Goal: Task Accomplishment & Management: Use online tool/utility

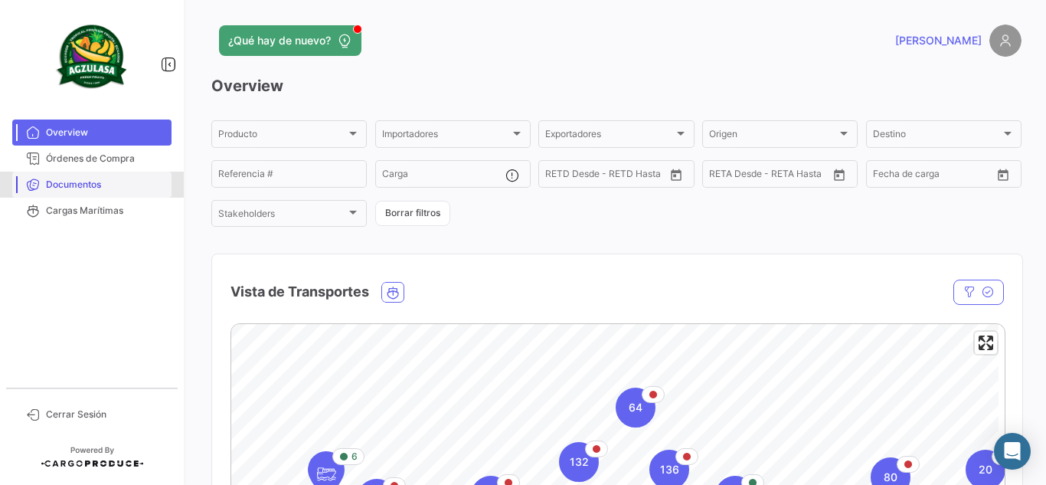
click at [133, 185] on span "Documentos" at bounding box center [106, 185] width 120 height 14
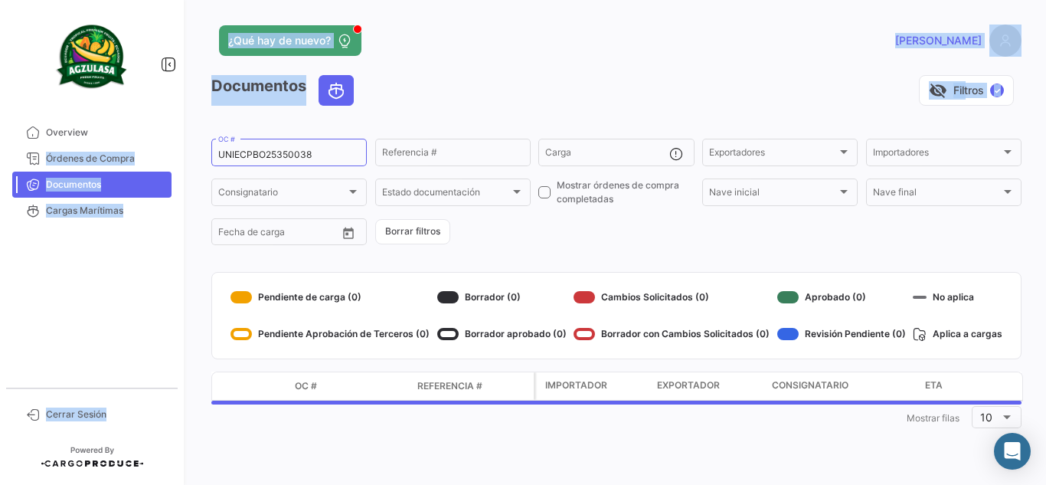
drag, startPoint x: 317, startPoint y: 149, endPoint x: 0, endPoint y: 152, distance: 317.1
click at [0, 152] on mat-sidenav-container "Overview Órdenes de Compra Documentos Cargas Marítimas Cerrar Sesión ¿Qué hay d…" at bounding box center [523, 242] width 1046 height 485
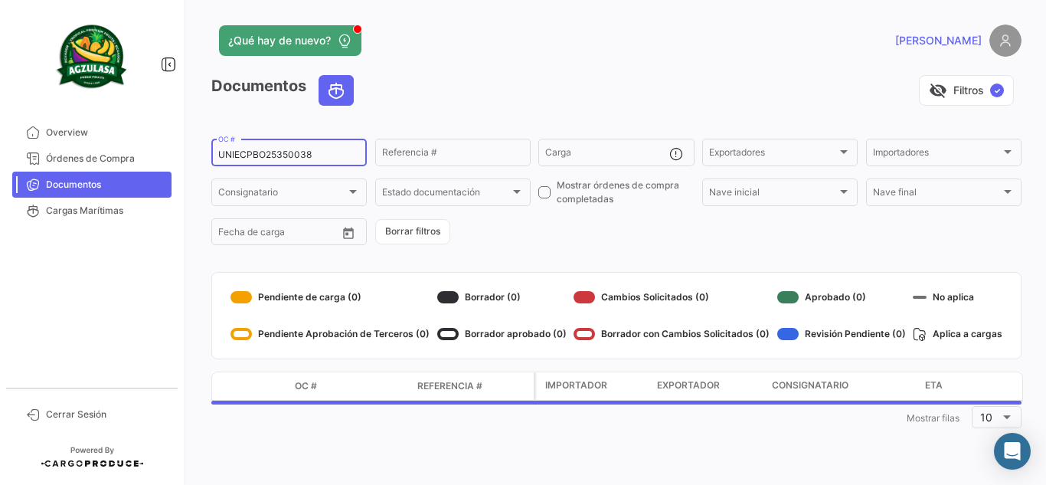
click at [306, 156] on input "UNIECPBO25350038" at bounding box center [289, 154] width 142 height 11
drag, startPoint x: 251, startPoint y: 149, endPoint x: 198, endPoint y: 142, distance: 54.1
click at [198, 142] on div "¿Qué hay de nuevo? [PERSON_NAME] Documentos visibility_off Filtros ✓ UNIECPBO25…" at bounding box center [616, 242] width 859 height 485
paste input "GQL040989"
type input "GQL0409898"
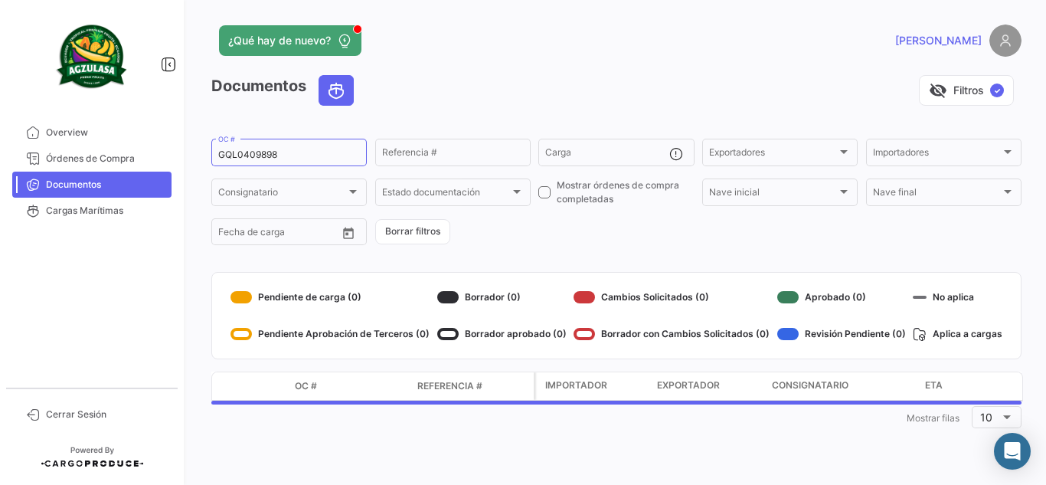
click at [429, 123] on app-list-header "Documentos visibility_off Filtros ✓ GQL0409898 OC # Referencia # Carga Exportad…" at bounding box center [616, 161] width 810 height 172
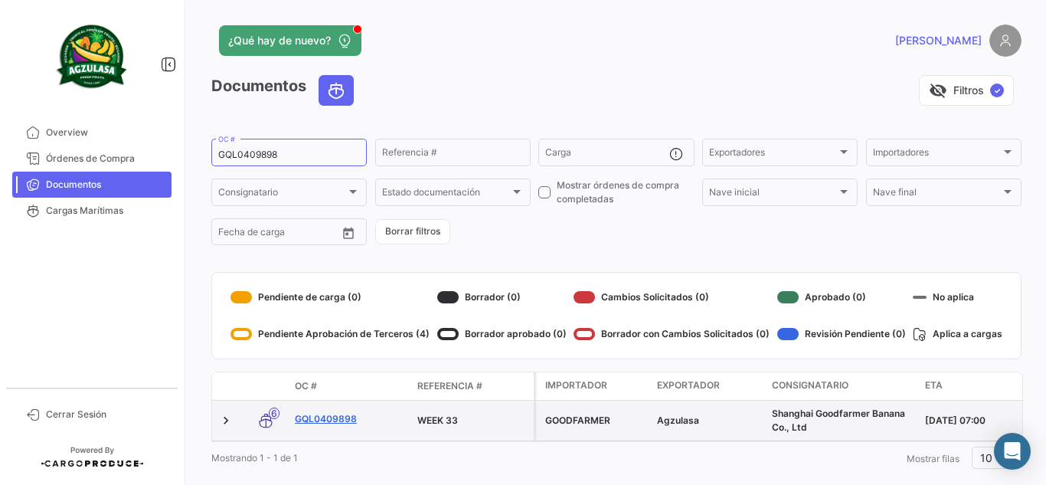
click at [324, 414] on link "GQL0409898" at bounding box center [350, 419] width 110 height 14
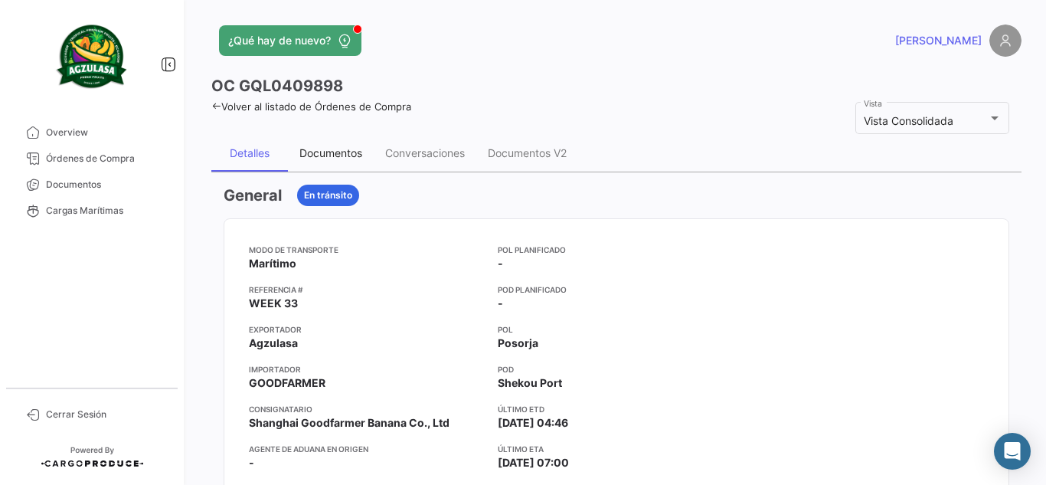
click at [336, 159] on div "Documentos" at bounding box center [331, 152] width 63 height 13
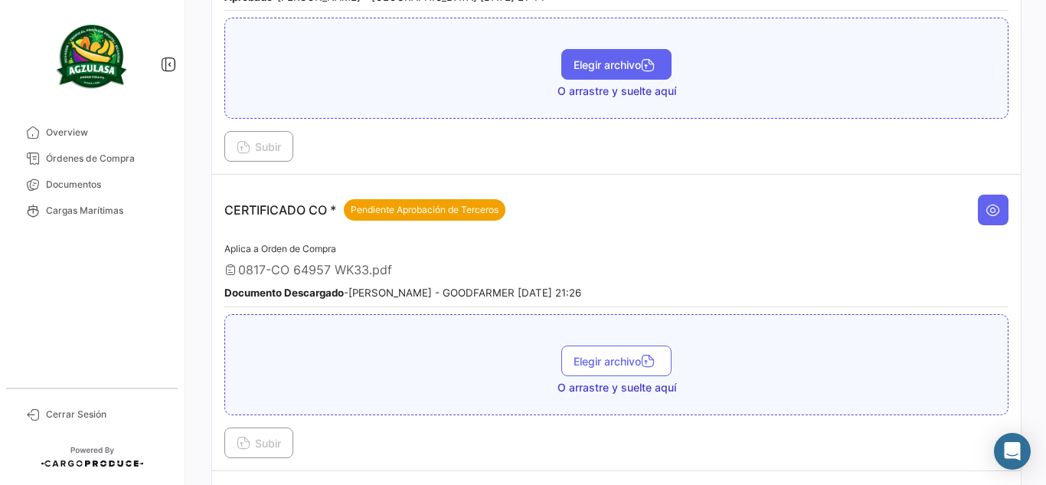
scroll to position [383, 0]
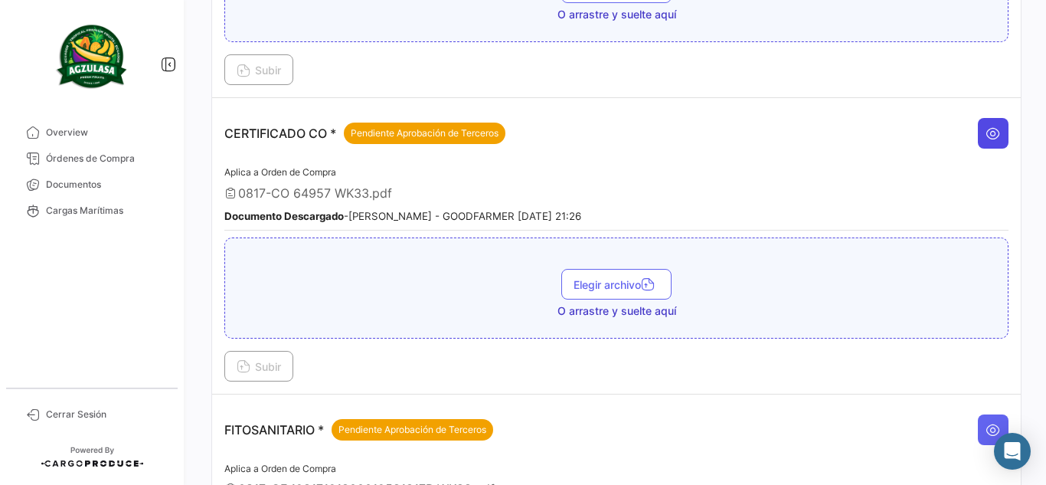
click at [986, 130] on icon at bounding box center [993, 133] width 15 height 15
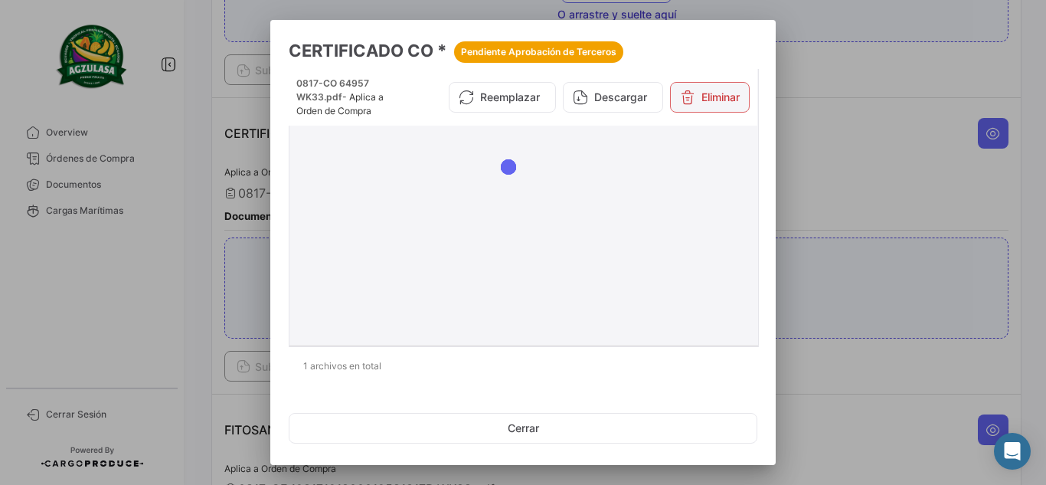
click at [716, 93] on button "Eliminar" at bounding box center [710, 97] width 80 height 31
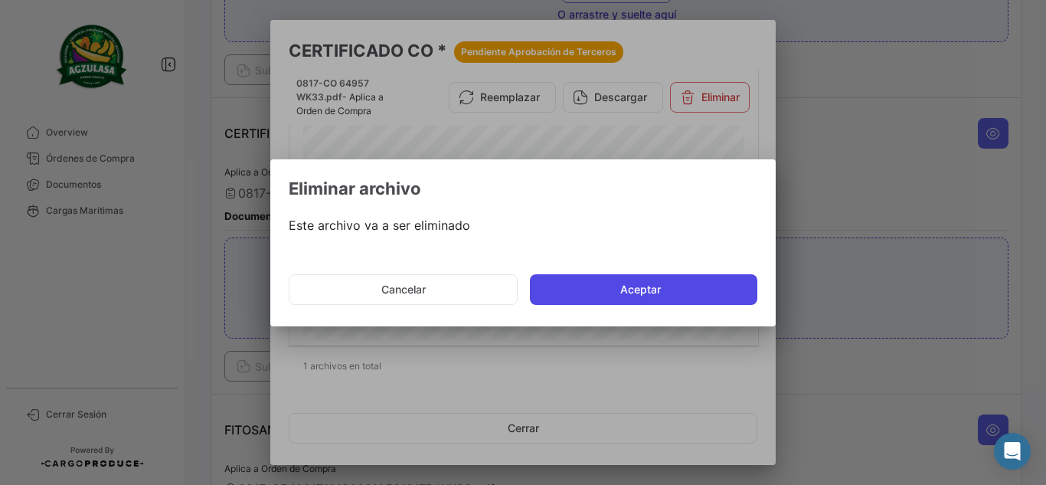
click at [624, 287] on button "Aceptar" at bounding box center [644, 289] width 228 height 31
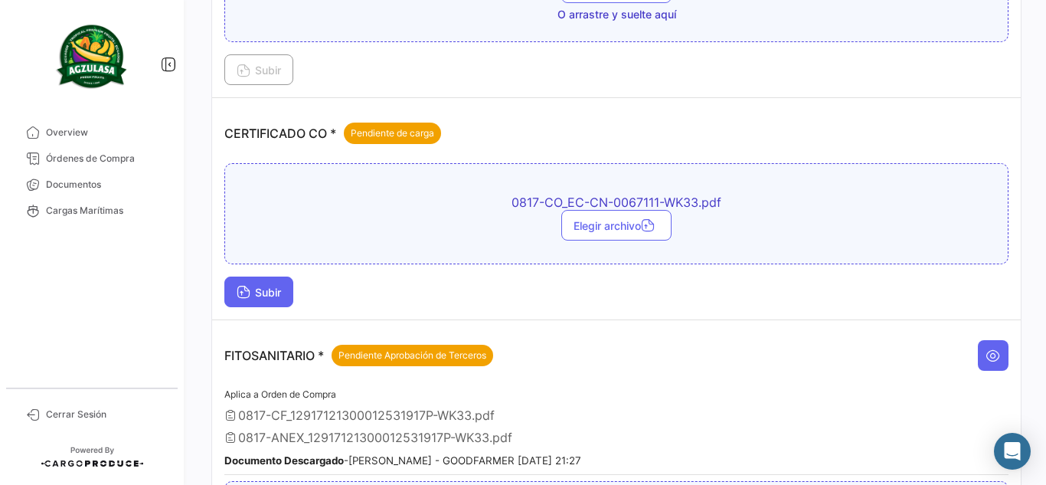
click at [286, 298] on button "Subir" at bounding box center [258, 292] width 69 height 31
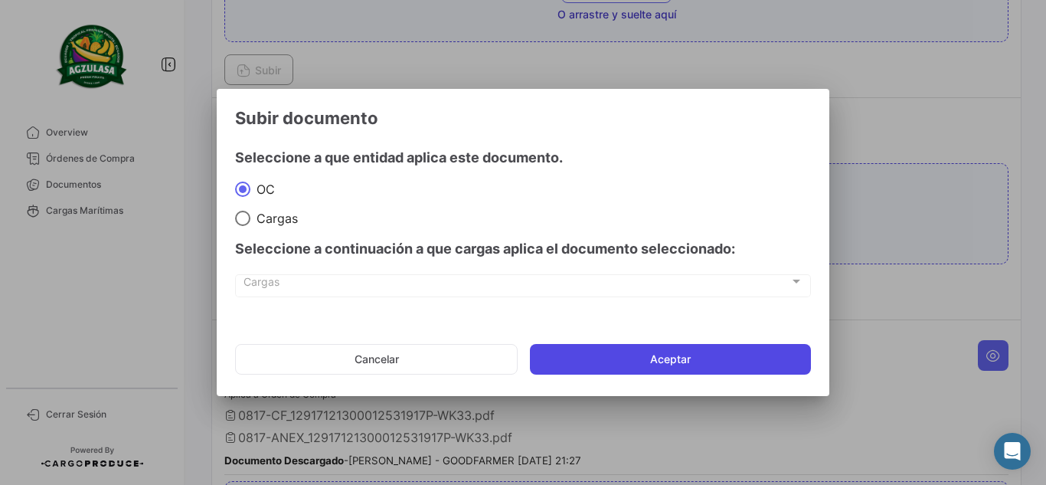
click at [612, 356] on button "Aceptar" at bounding box center [670, 359] width 281 height 31
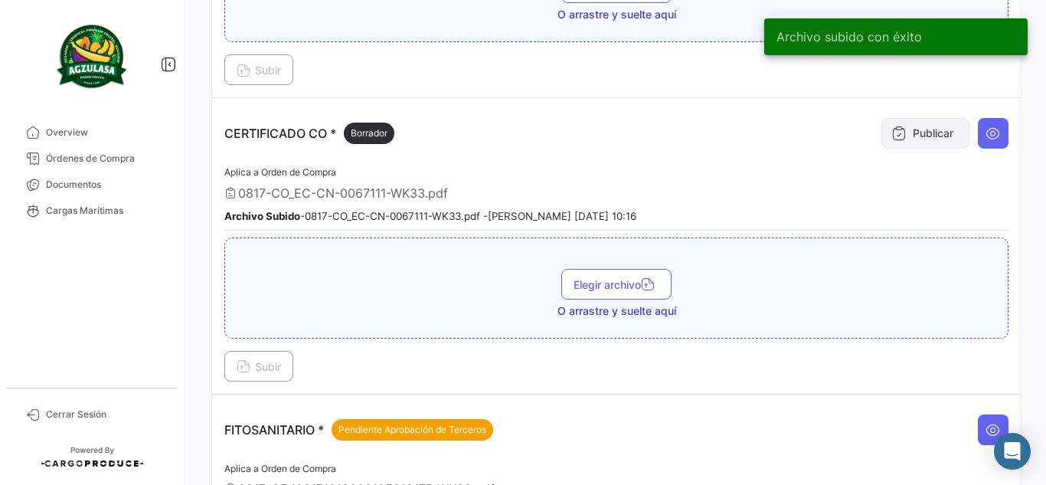
click at [906, 138] on button "Publicar" at bounding box center [926, 133] width 88 height 31
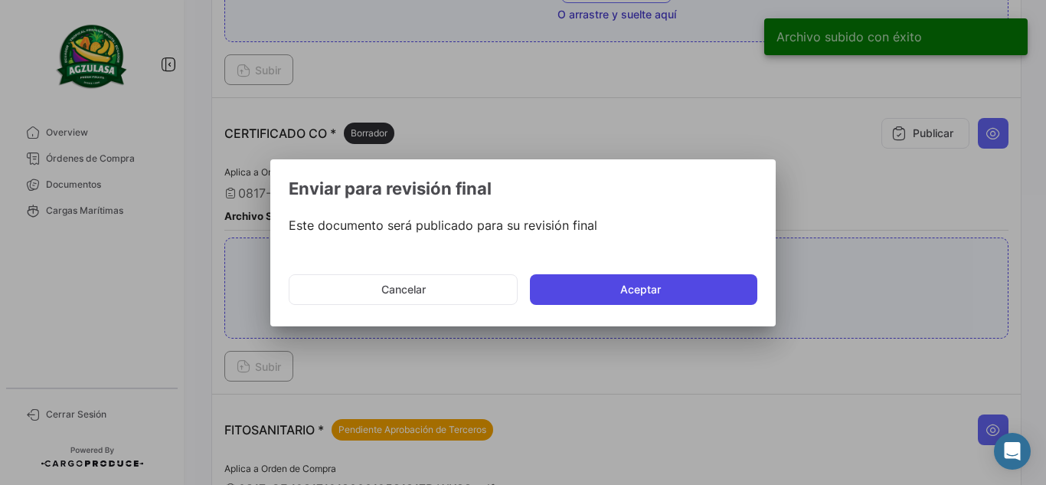
click at [697, 281] on button "Aceptar" at bounding box center [644, 289] width 228 height 31
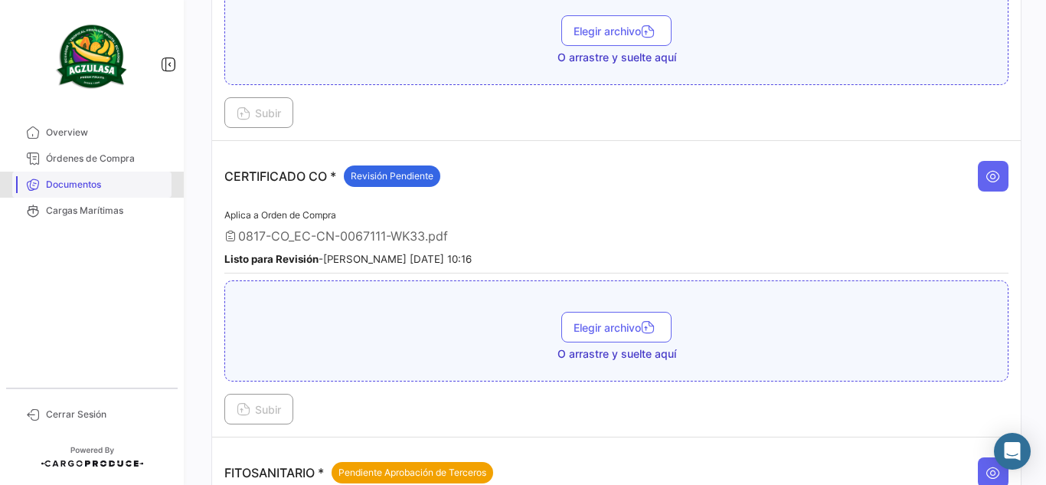
click at [68, 184] on span "Documentos" at bounding box center [106, 185] width 120 height 14
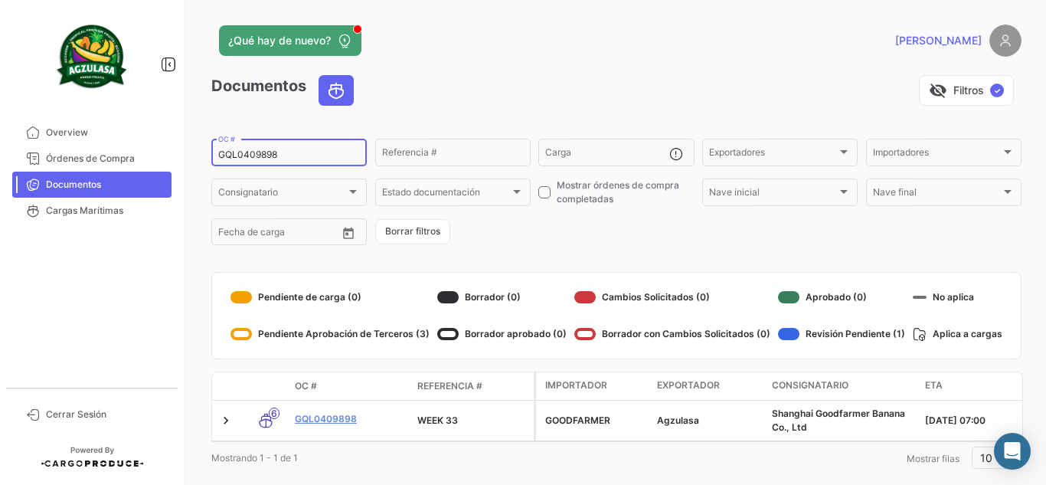
click at [287, 145] on div "GQL0409898 OC #" at bounding box center [289, 151] width 142 height 30
drag, startPoint x: 290, startPoint y: 151, endPoint x: 67, endPoint y: 161, distance: 222.4
click at [75, 161] on mat-sidenav-container "Overview Órdenes de Compra Documentos Cargas Marítimas Cerrar Sesión ¿Qué hay d…" at bounding box center [523, 242] width 1046 height 485
paste input "UNIECGYE25340072"
type input "UNIECGYE25340072"
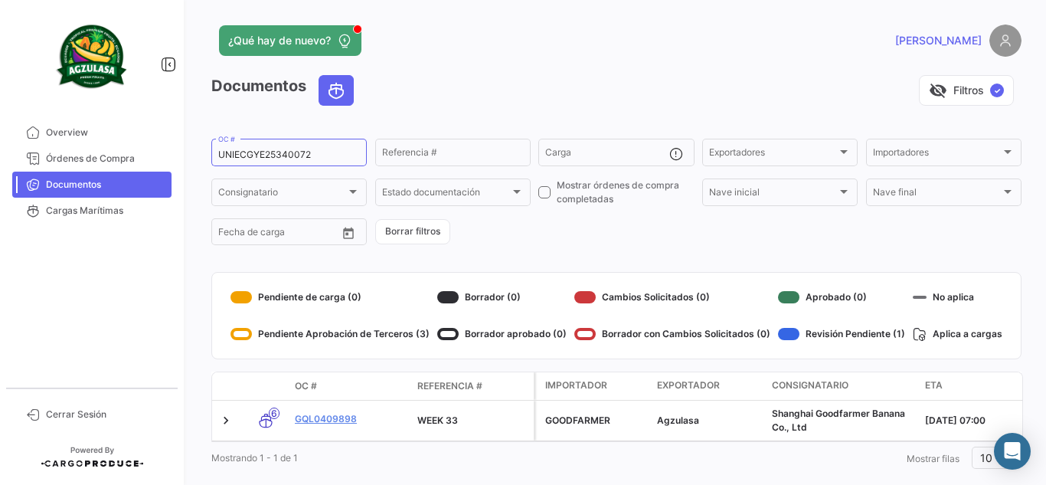
drag, startPoint x: 437, startPoint y: 82, endPoint x: 429, endPoint y: 75, distance: 10.3
click at [437, 82] on div "visibility_off Filtros ✓" at bounding box center [694, 90] width 656 height 31
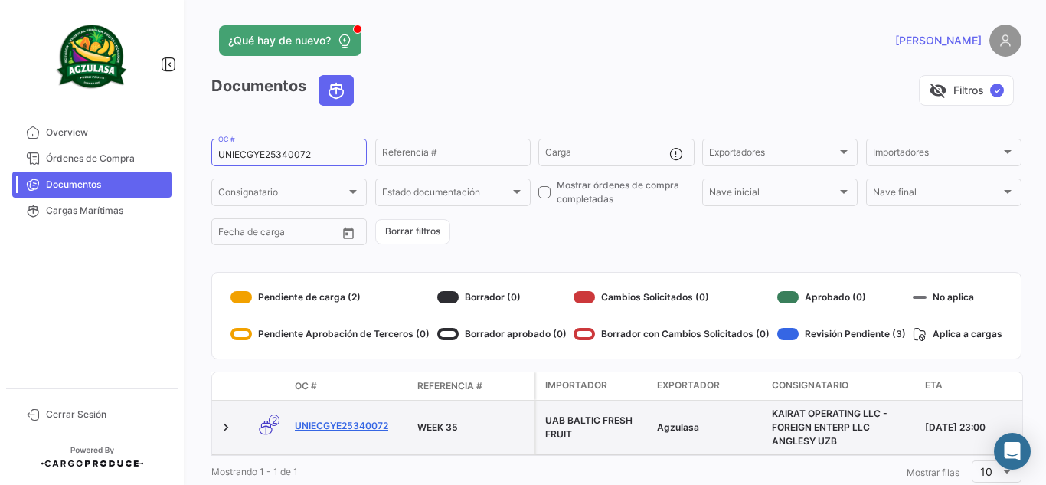
click at [359, 427] on link "UNIECGYE25340072" at bounding box center [350, 426] width 110 height 14
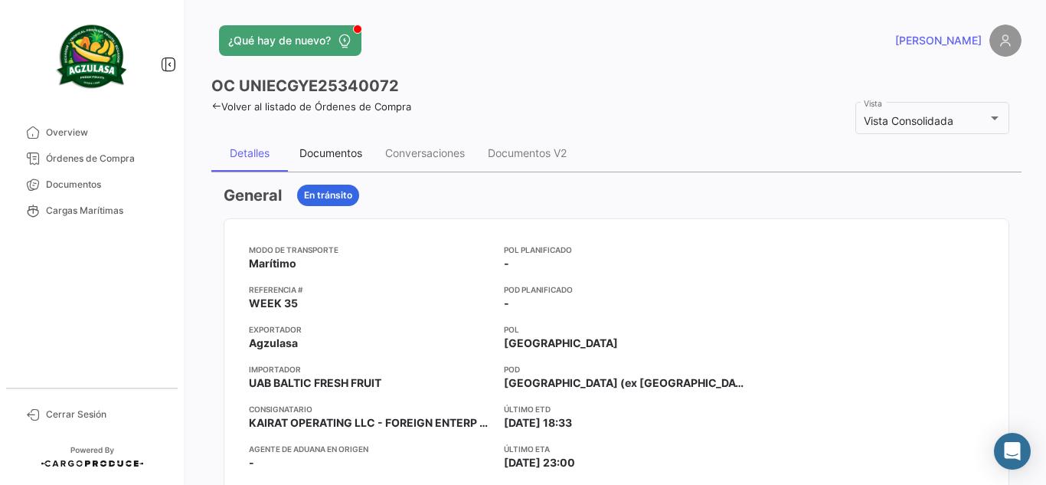
click at [348, 152] on div "Documentos" at bounding box center [331, 152] width 63 height 13
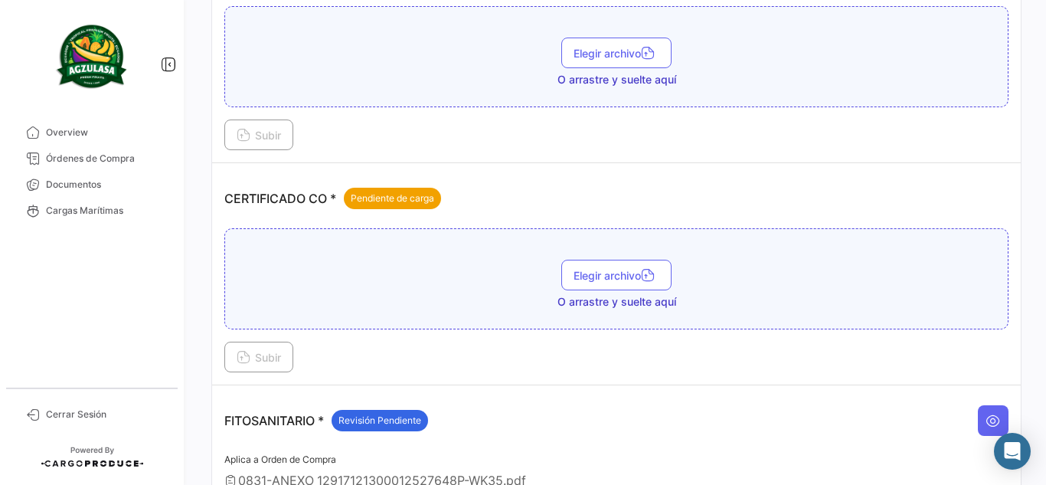
scroll to position [460, 0]
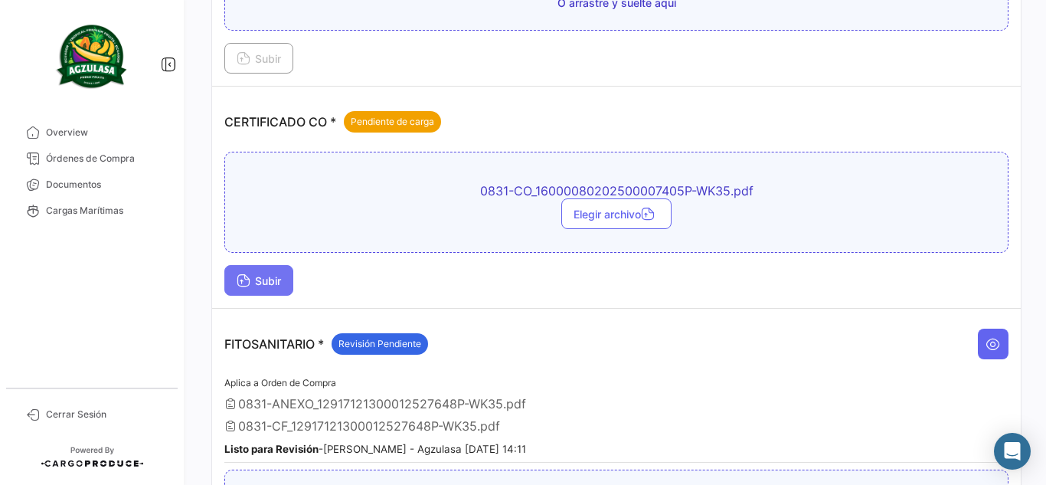
click at [248, 279] on icon at bounding box center [244, 282] width 14 height 14
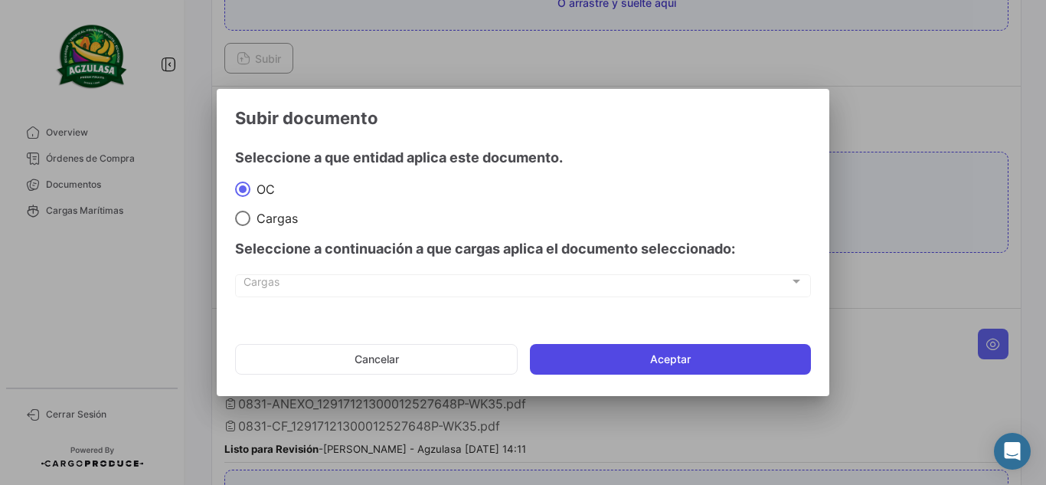
click at [606, 356] on button "Aceptar" at bounding box center [670, 359] width 281 height 31
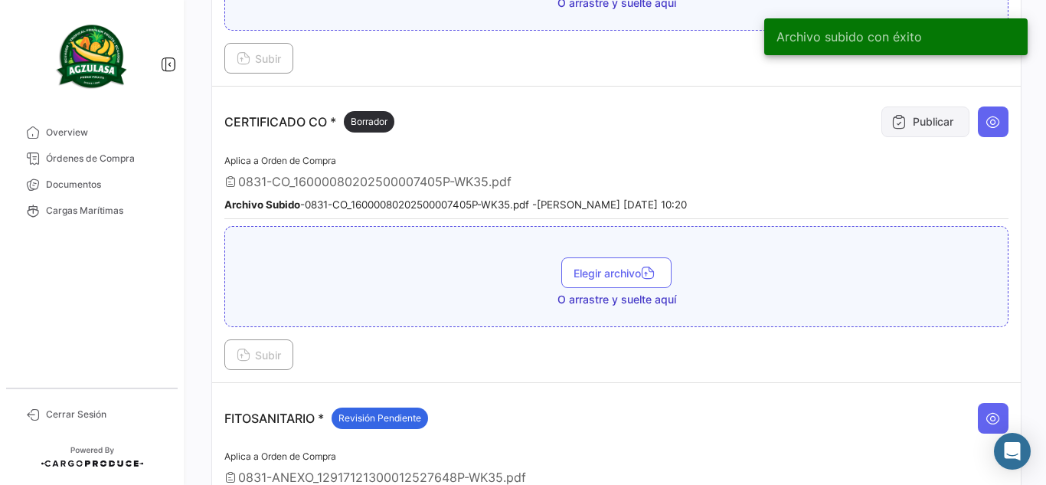
click at [936, 120] on button "Publicar" at bounding box center [926, 121] width 88 height 31
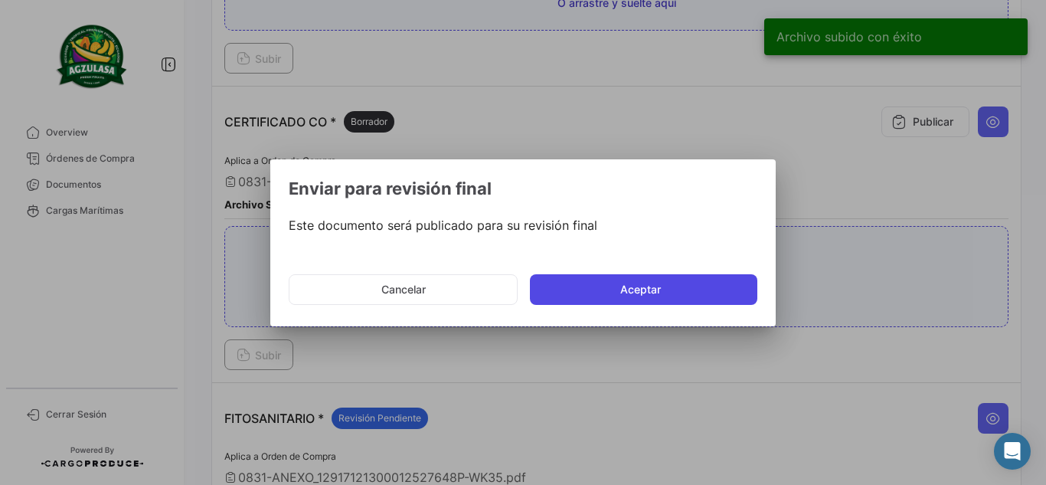
click at [639, 287] on button "Aceptar" at bounding box center [644, 289] width 228 height 31
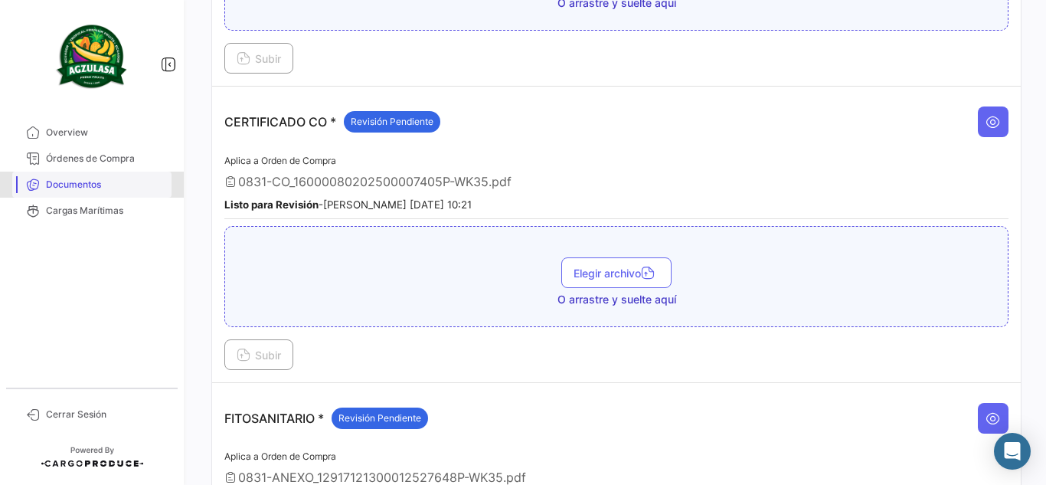
click at [146, 183] on span "Documentos" at bounding box center [106, 185] width 120 height 14
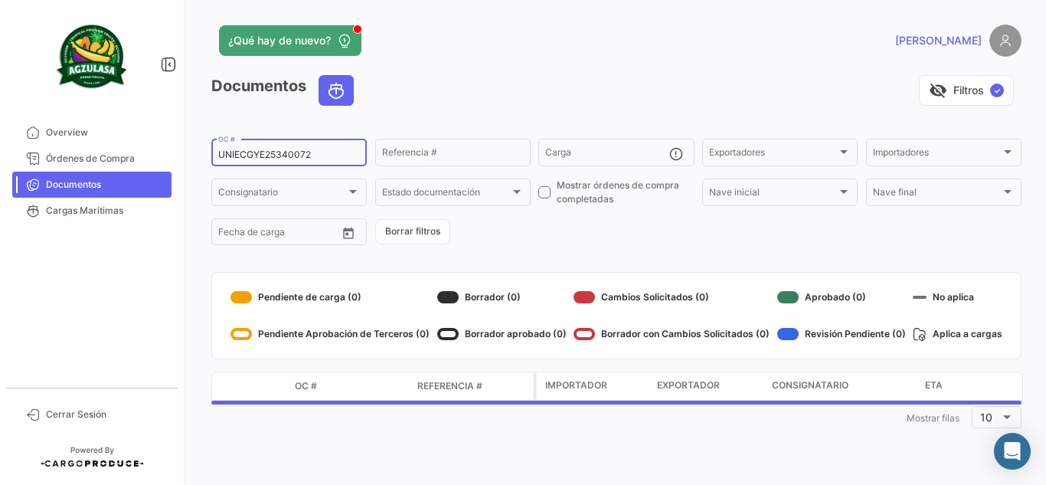
click at [248, 152] on input "UNIECGYE25340072" at bounding box center [289, 154] width 142 height 11
paste input "UNIECPBO25340055"
type input "UNIECPBO25340055"
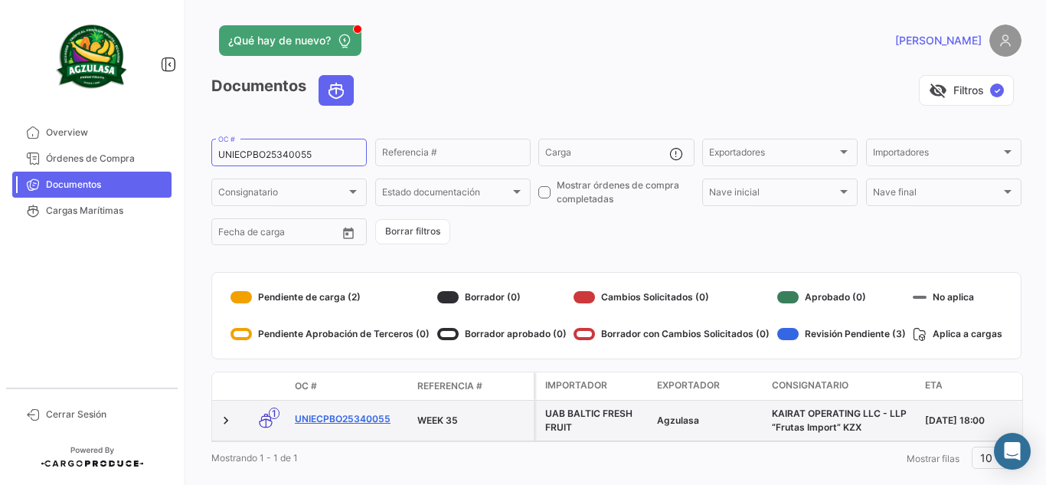
click at [357, 414] on link "UNIECPBO25340055" at bounding box center [350, 419] width 110 height 14
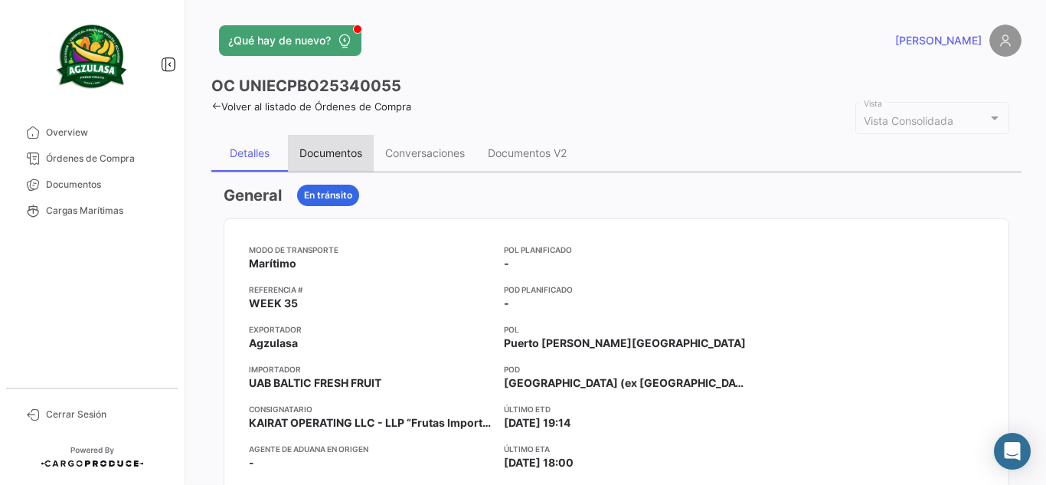
click at [349, 159] on div "Documentos" at bounding box center [331, 152] width 63 height 13
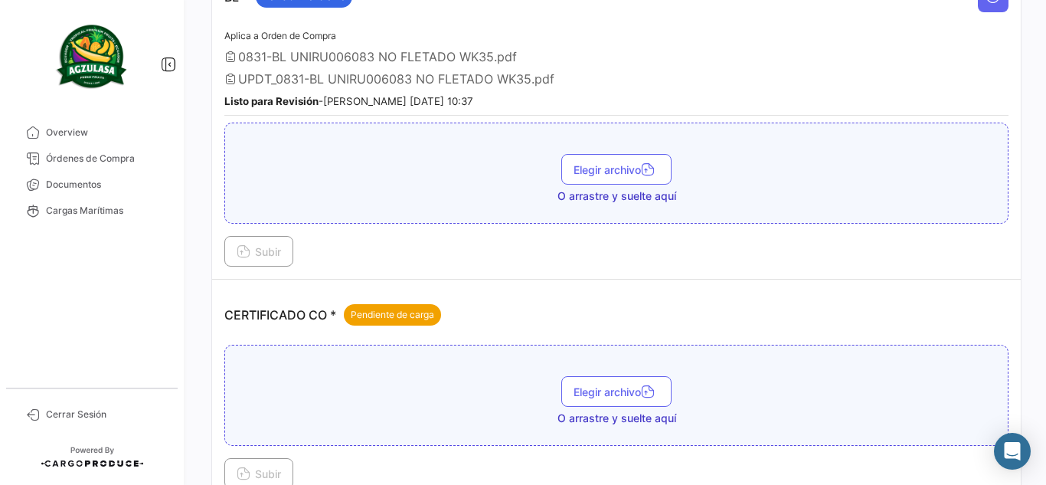
scroll to position [484, 0]
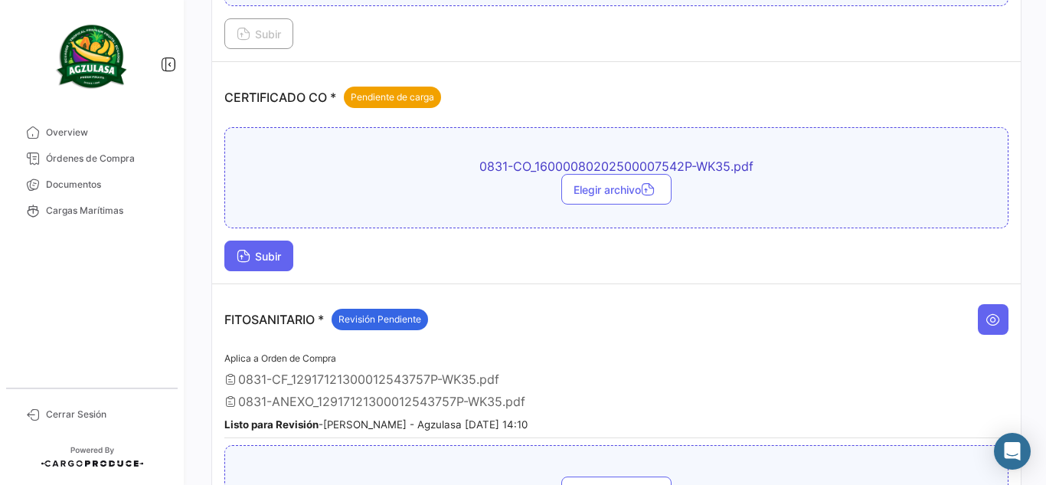
click at [260, 268] on button "Subir" at bounding box center [258, 256] width 69 height 31
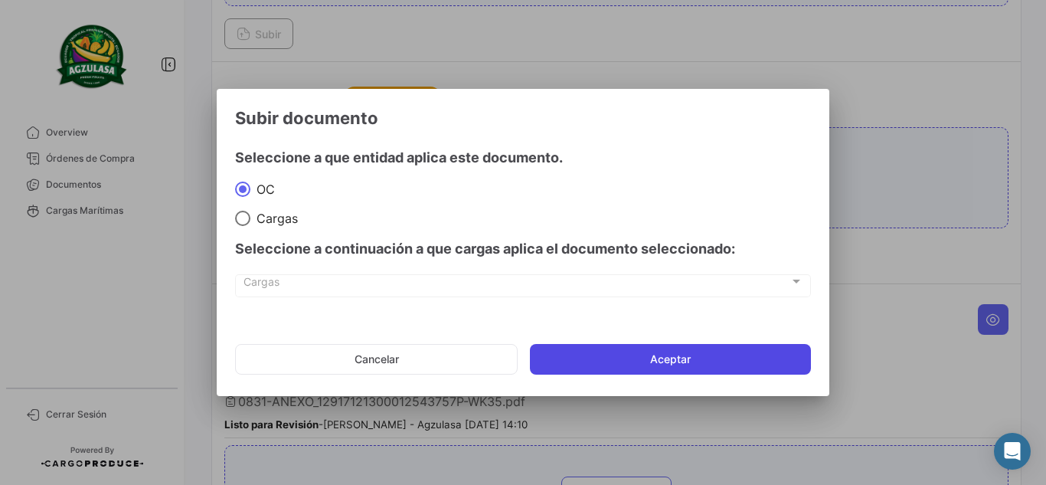
click at [689, 353] on button "Aceptar" at bounding box center [670, 359] width 281 height 31
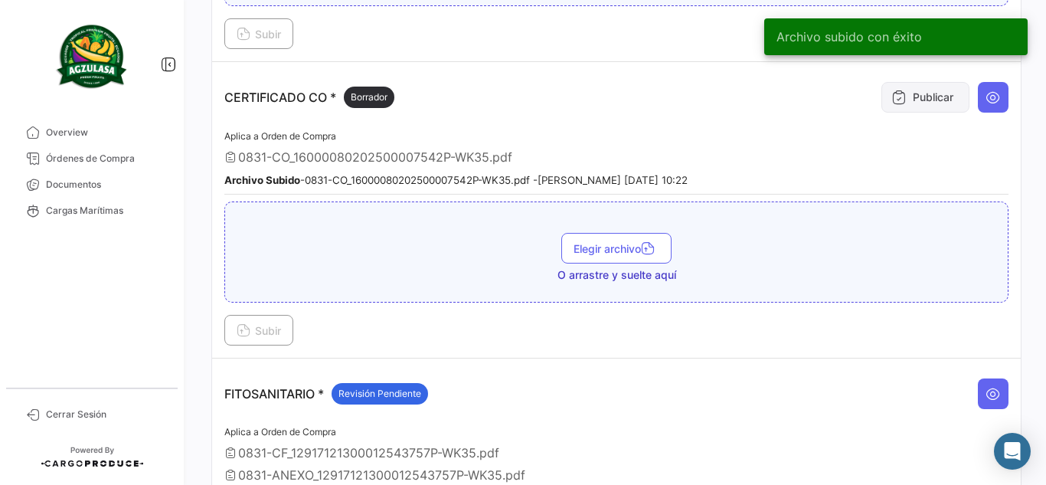
click at [934, 90] on button "Publicar" at bounding box center [926, 97] width 88 height 31
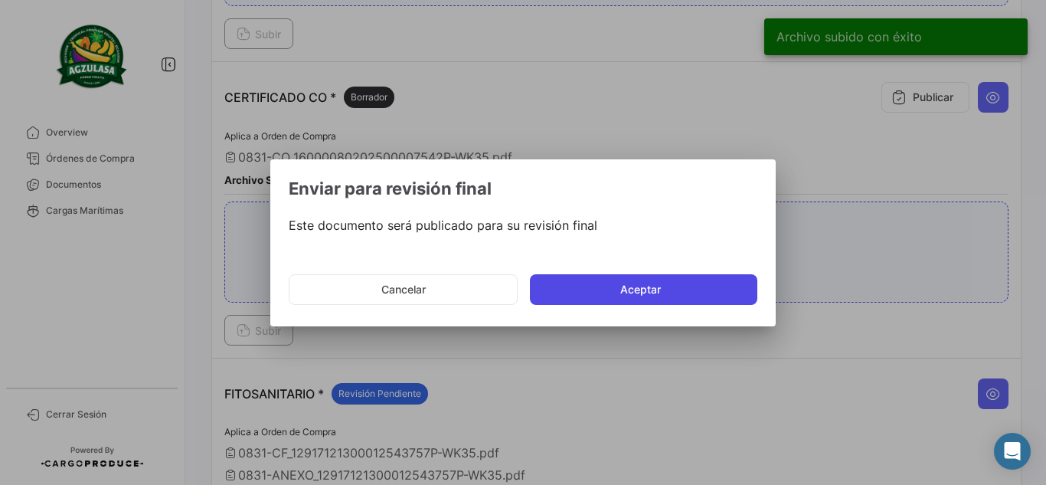
click at [641, 292] on button "Aceptar" at bounding box center [644, 289] width 228 height 31
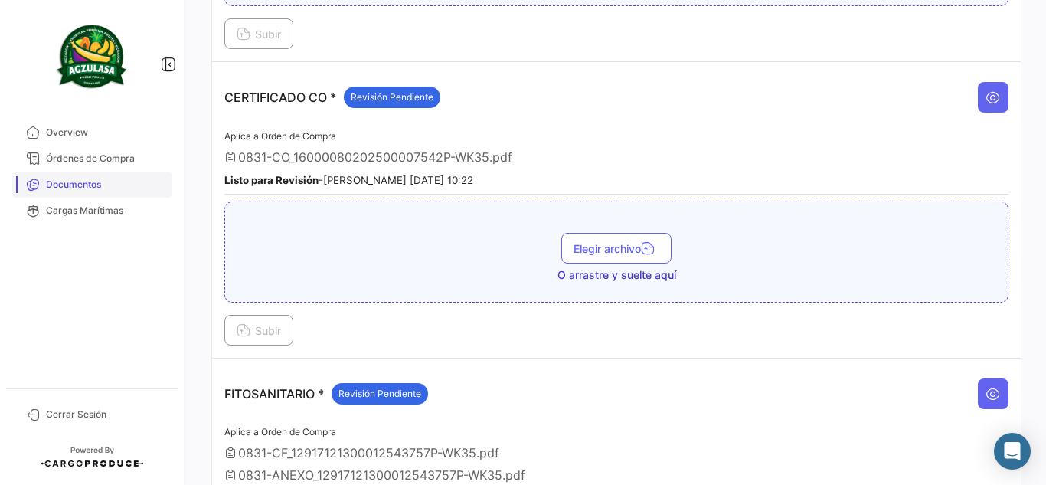
click at [116, 182] on span "Documentos" at bounding box center [106, 185] width 120 height 14
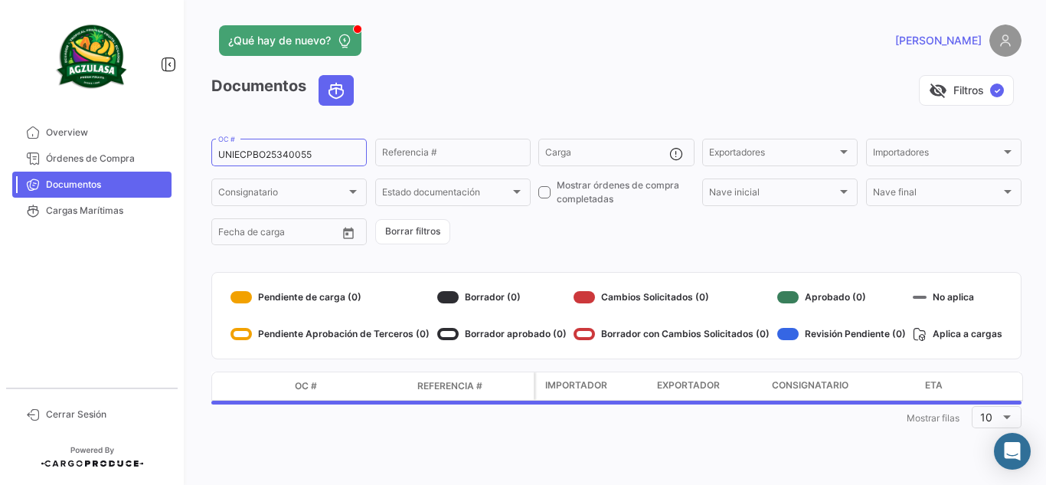
drag, startPoint x: 329, startPoint y: 150, endPoint x: 199, endPoint y: 148, distance: 129.5
click at [200, 149] on div "¿Qué hay de nuevo? [PERSON_NAME] Documentos visibility_off Filtros ✓ UNIECPBO25…" at bounding box center [616, 242] width 859 height 485
paste input "6"
type input "UNIECPBO25340056"
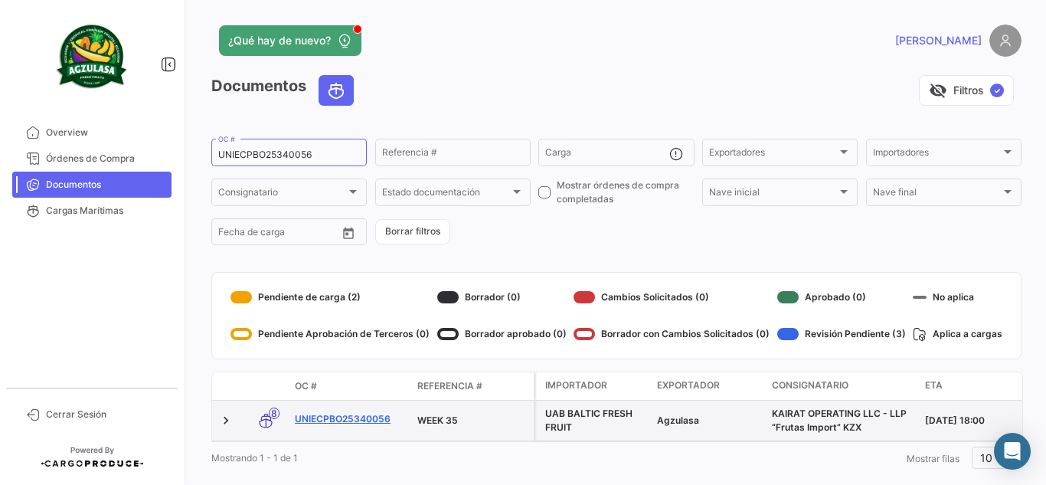
click at [360, 414] on link "UNIECPBO25340056" at bounding box center [350, 419] width 110 height 14
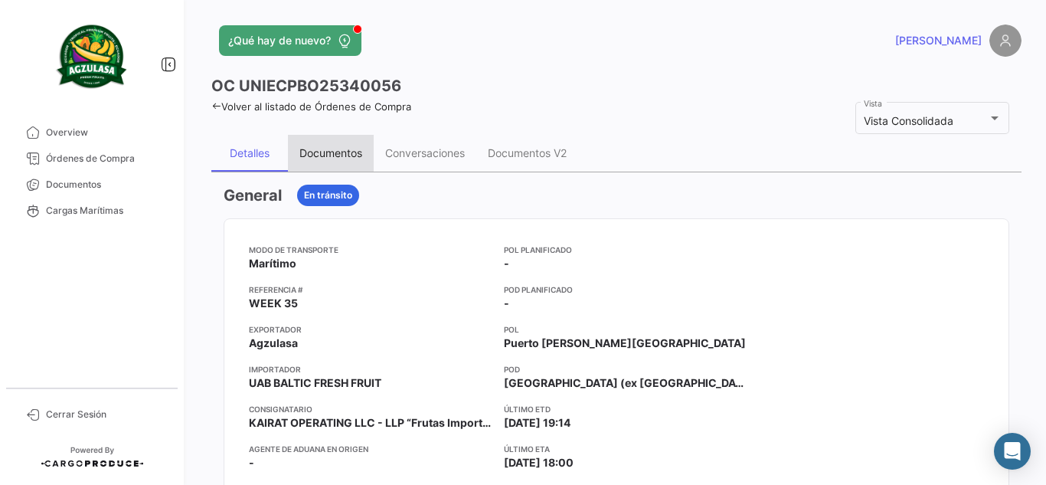
click at [330, 160] on div "Documentos" at bounding box center [331, 153] width 86 height 37
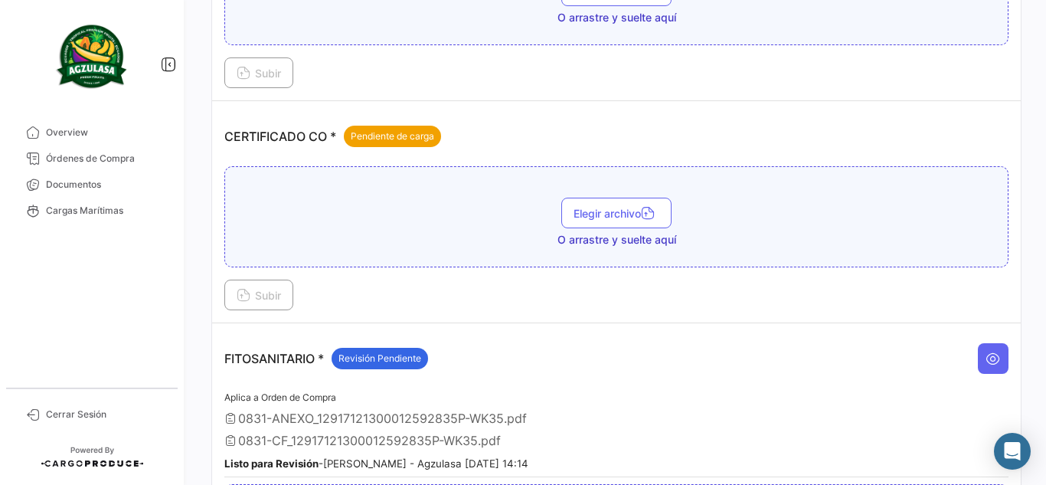
scroll to position [460, 0]
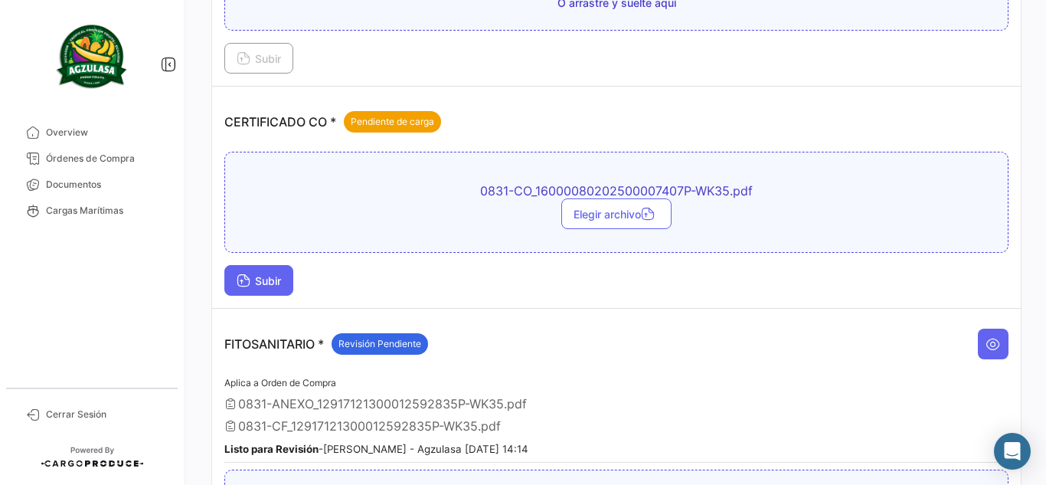
click at [270, 280] on span "Subir" at bounding box center [259, 280] width 44 height 13
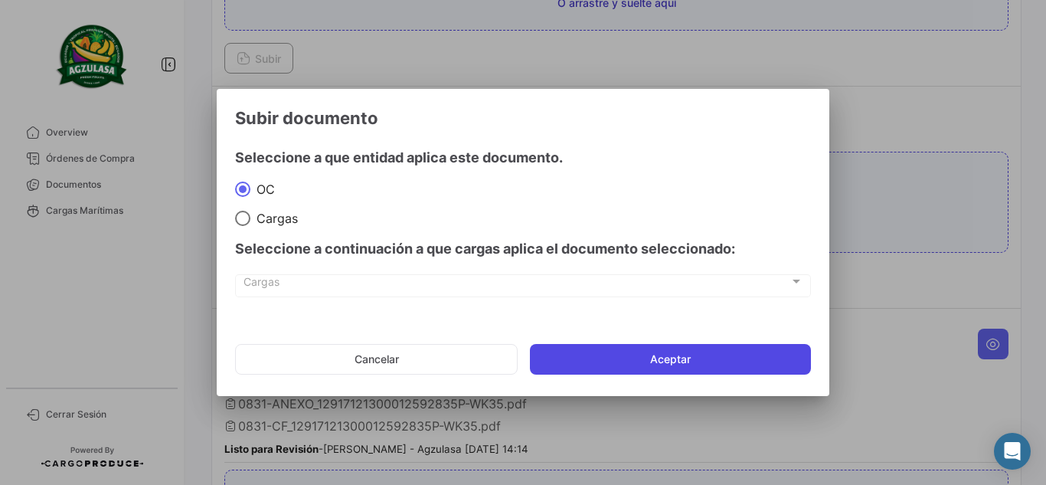
click at [653, 353] on button "Aceptar" at bounding box center [670, 359] width 281 height 31
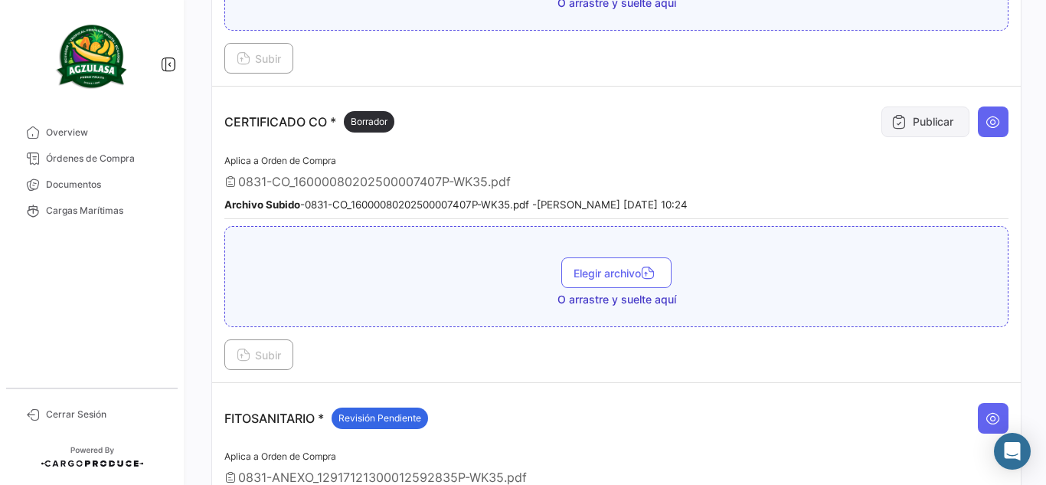
click at [924, 121] on button "Publicar" at bounding box center [926, 121] width 88 height 31
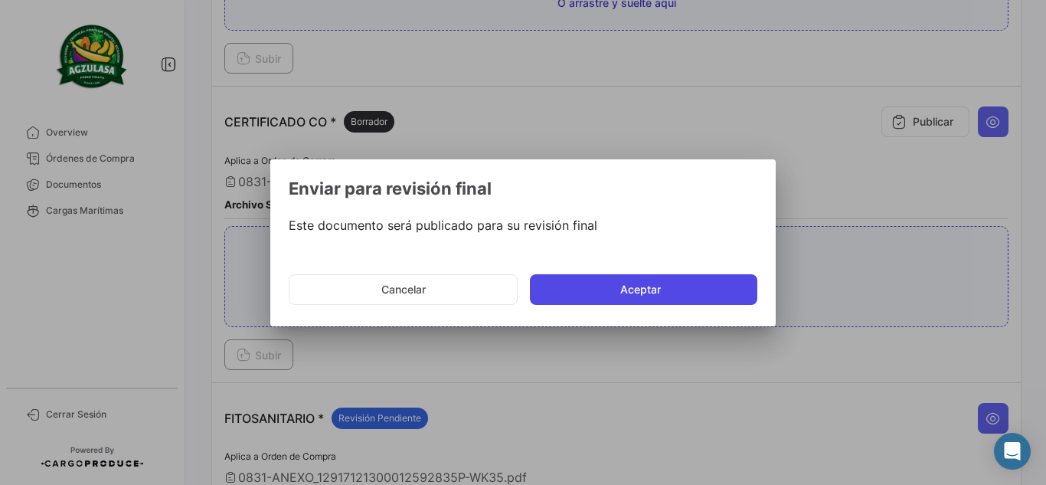
click at [614, 282] on button "Aceptar" at bounding box center [644, 289] width 228 height 31
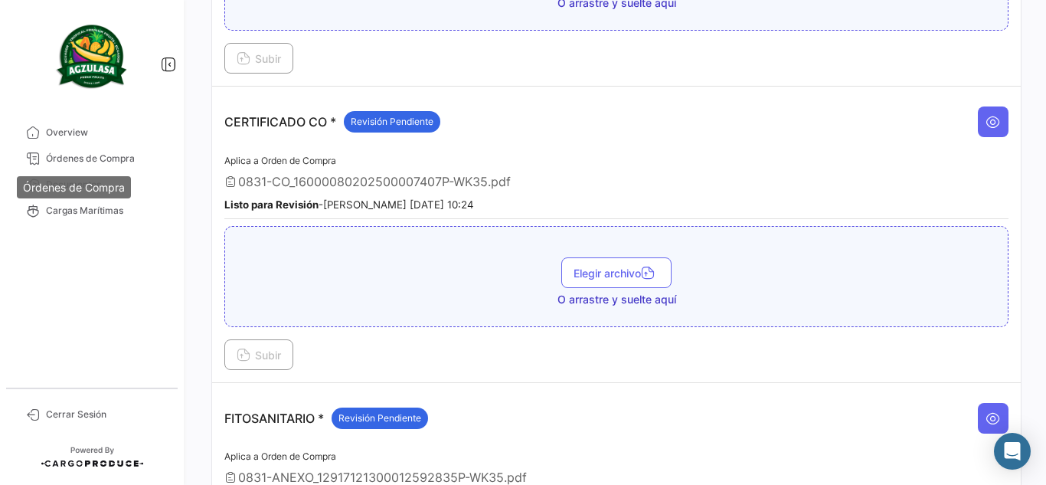
click at [57, 179] on div "Órdenes de Compra" at bounding box center [74, 187] width 114 height 22
click at [142, 190] on mat-tooltip-component "Órdenes de Compra" at bounding box center [74, 187] width 136 height 44
click at [101, 176] on link "Documentos" at bounding box center [91, 185] width 159 height 26
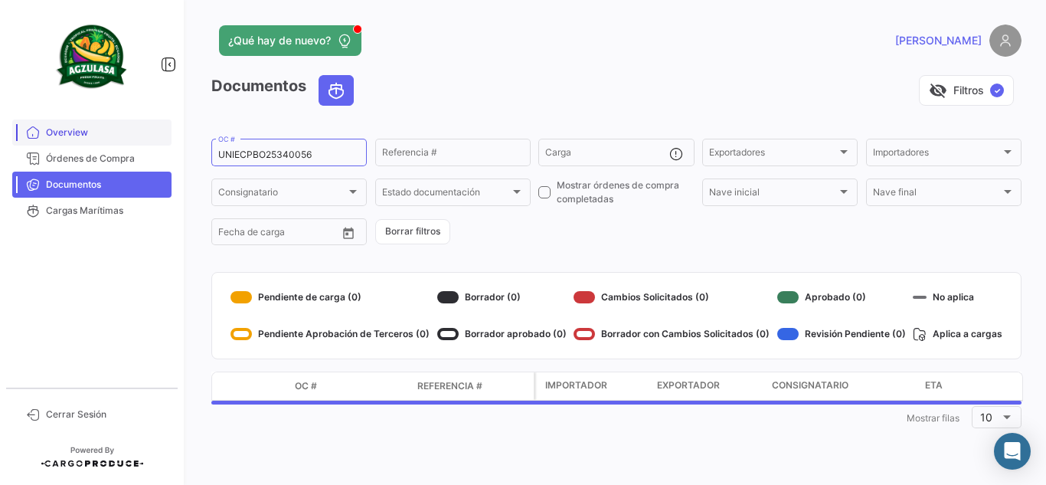
drag, startPoint x: 127, startPoint y: 134, endPoint x: 112, endPoint y: 133, distance: 15.4
click at [112, 133] on mat-sidenav-container "Overview Órdenes de Compra Documentos Cargas Marítimas Cerrar Sesión ¿Qué hay d…" at bounding box center [523, 242] width 1046 height 485
paste input "GYE25340073"
type input "UNIECGYE25340073"
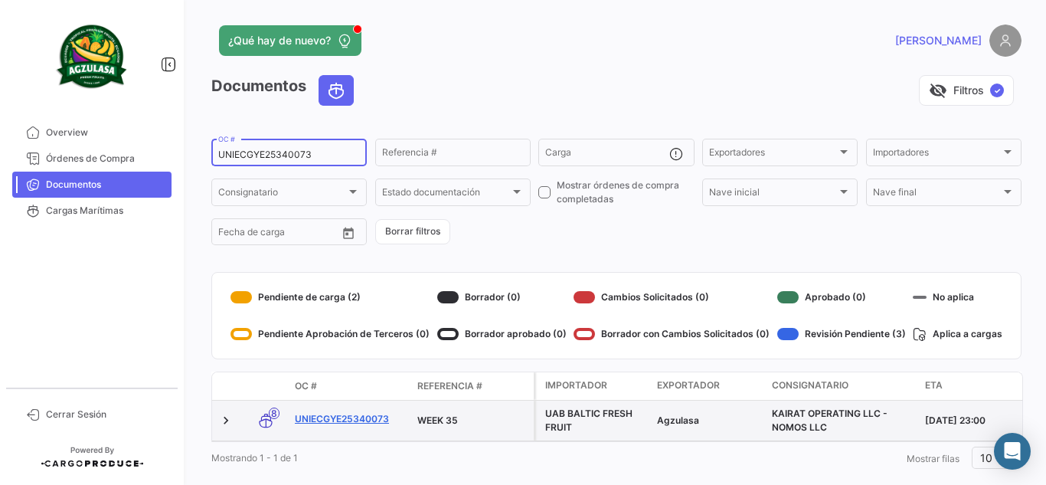
click at [357, 417] on link "UNIECGYE25340073" at bounding box center [350, 419] width 110 height 14
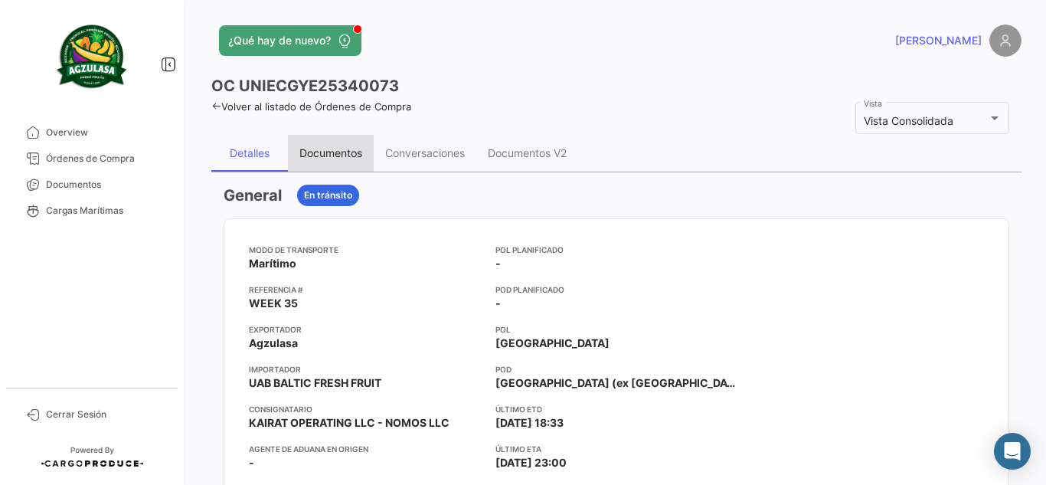
click at [314, 145] on div "Documentos" at bounding box center [331, 153] width 86 height 37
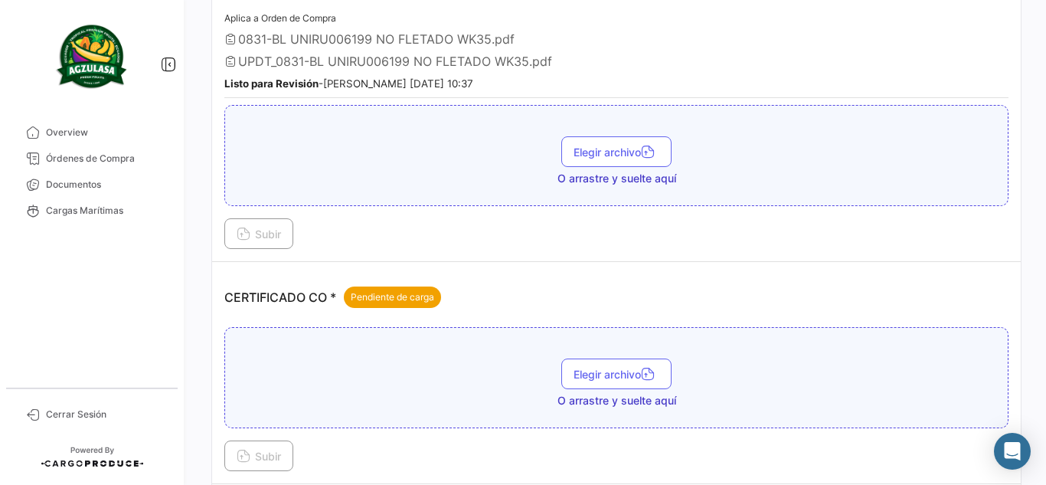
scroll to position [306, 0]
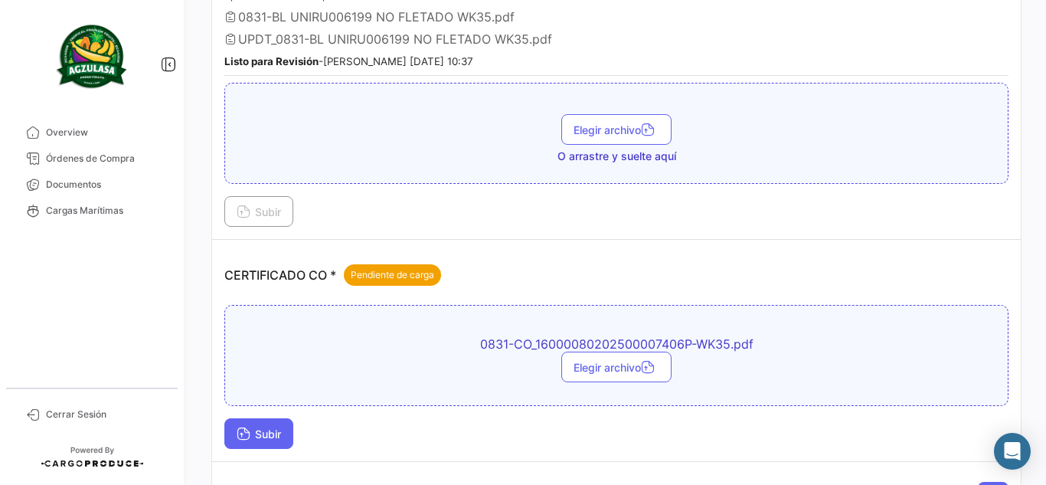
click at [270, 441] on button "Subir" at bounding box center [258, 433] width 69 height 31
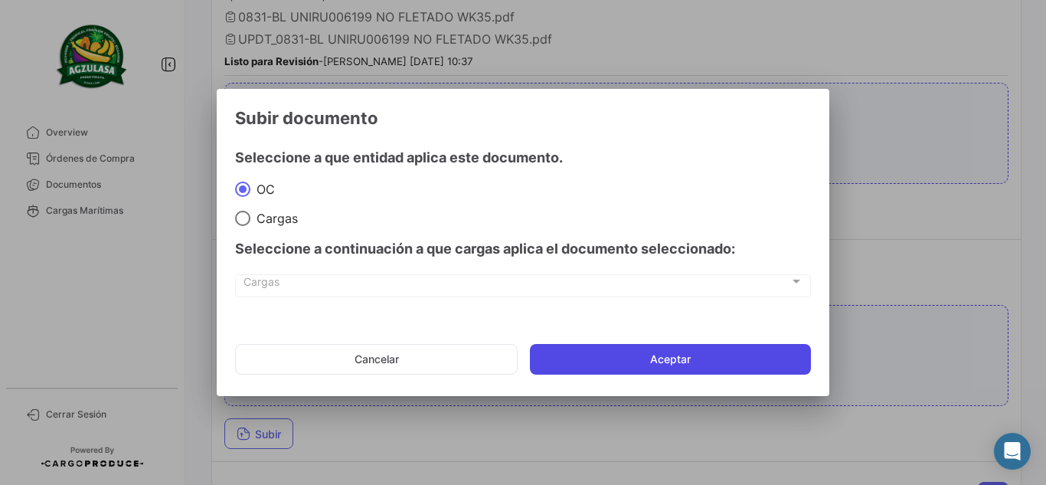
click at [637, 349] on button "Aceptar" at bounding box center [670, 359] width 281 height 31
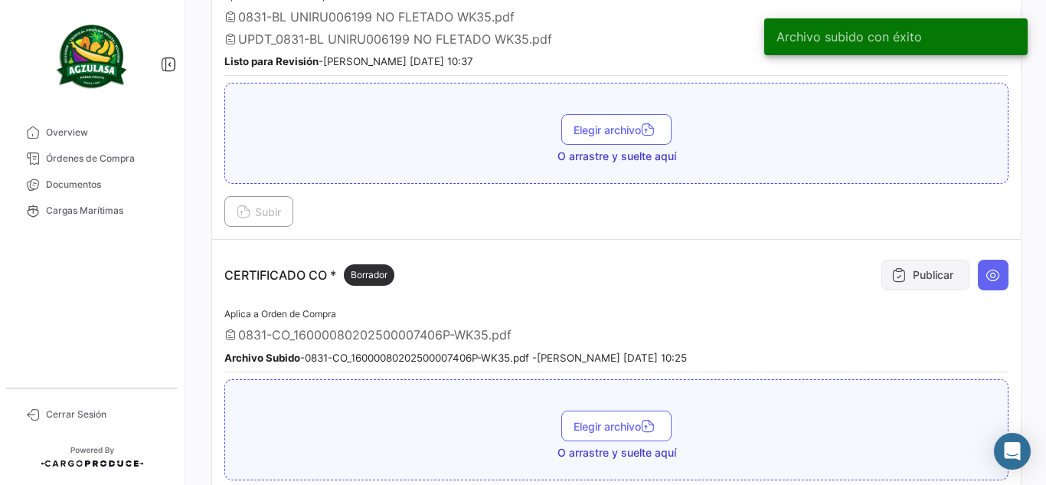
click at [892, 280] on icon at bounding box center [899, 274] width 15 height 15
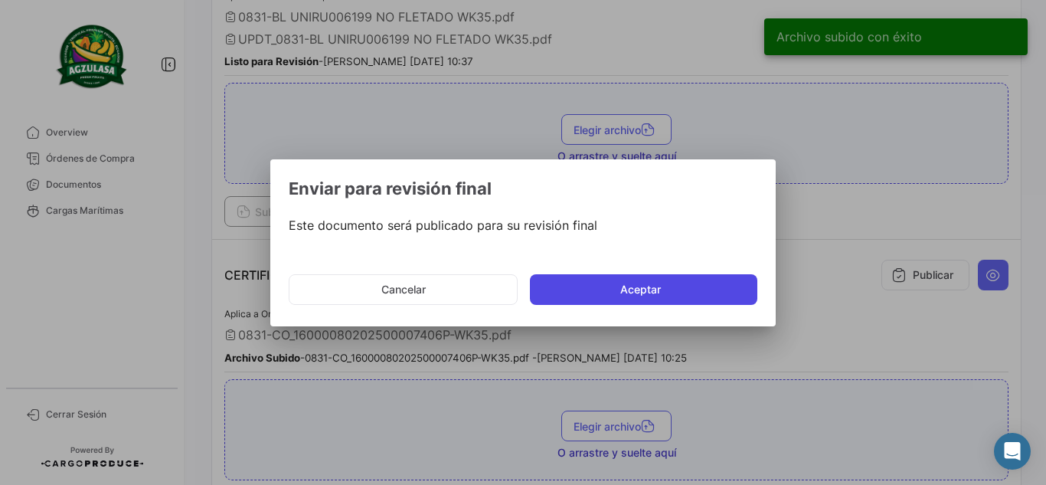
click at [683, 286] on button "Aceptar" at bounding box center [644, 289] width 228 height 31
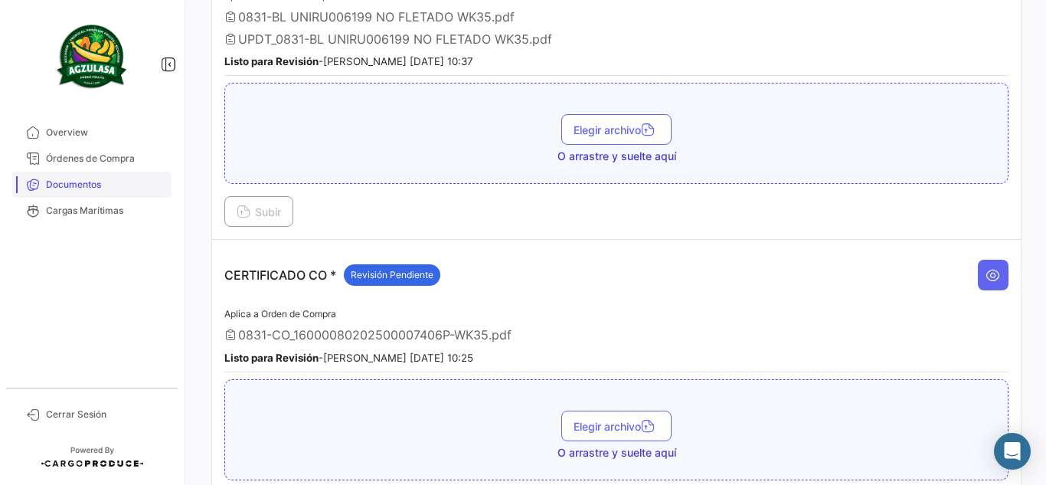
click at [154, 185] on span "Documentos" at bounding box center [106, 185] width 120 height 14
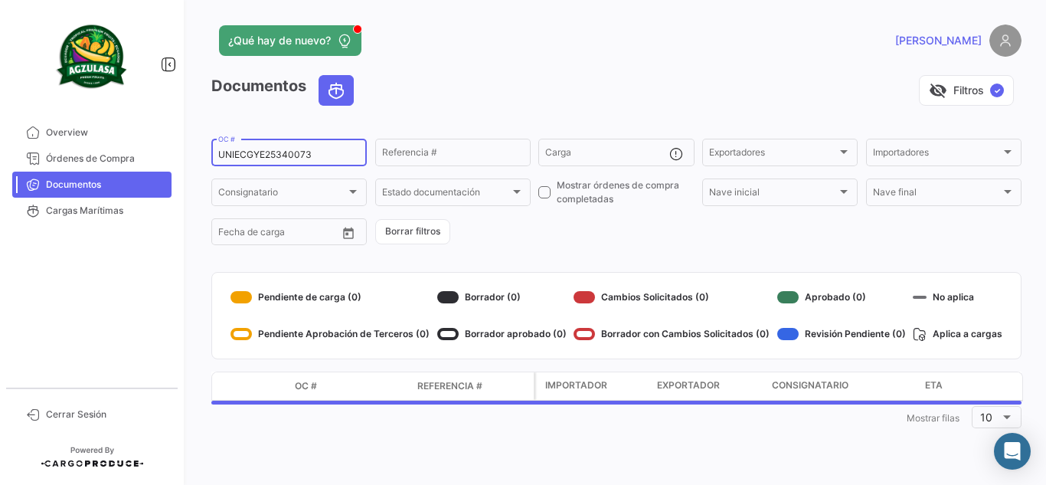
click at [350, 151] on input "UNIECGYE25340073" at bounding box center [289, 154] width 142 height 11
type input "U"
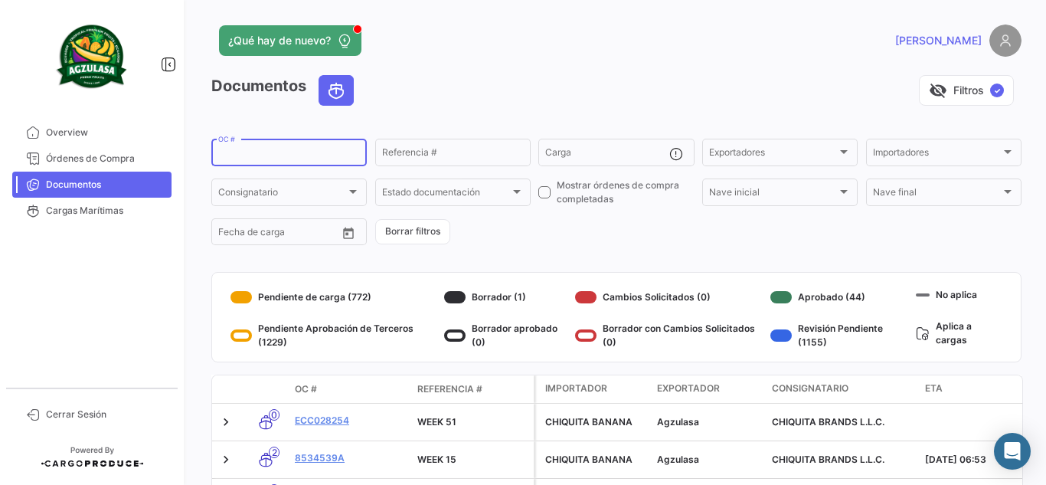
paste input "GQL0412767"
type input "GQL0412767"
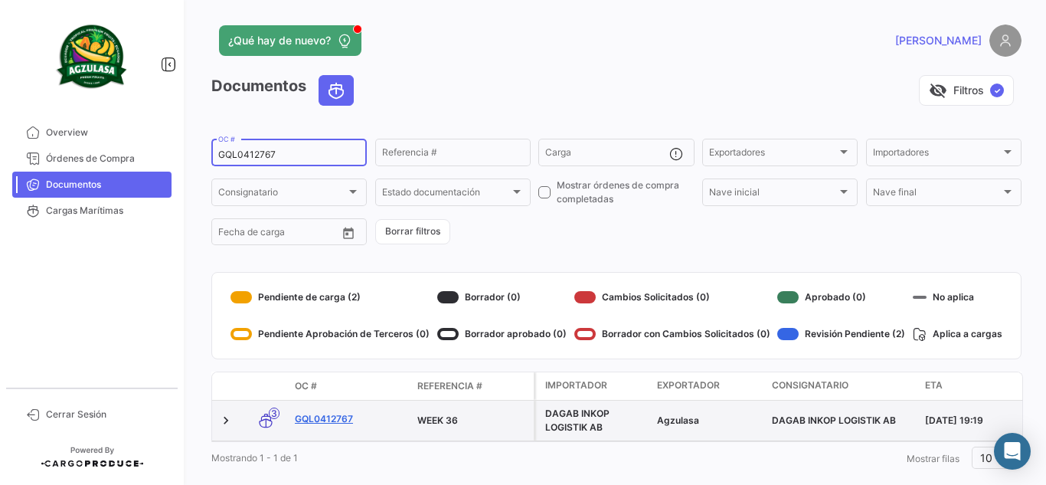
click at [336, 420] on link "GQL0412767" at bounding box center [350, 419] width 110 height 14
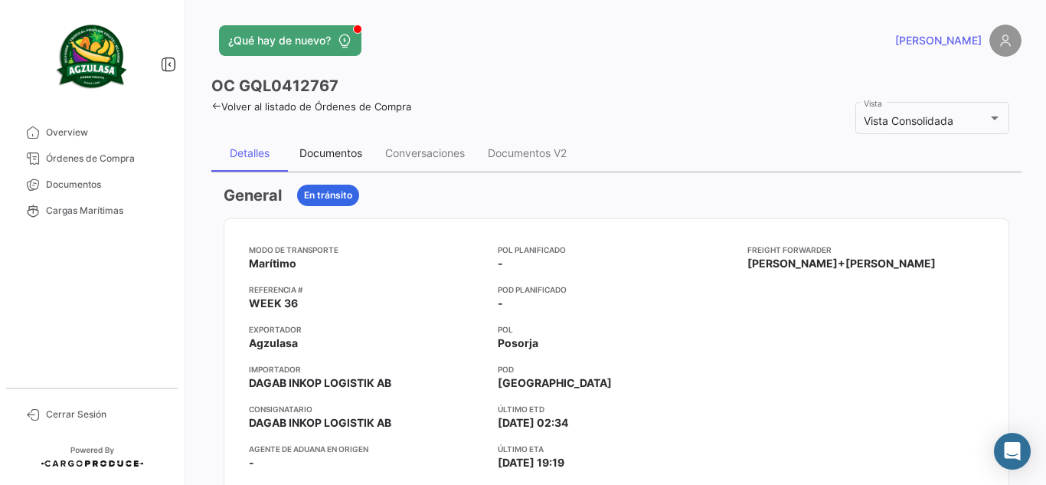
click at [359, 163] on div "Documentos" at bounding box center [331, 153] width 86 height 37
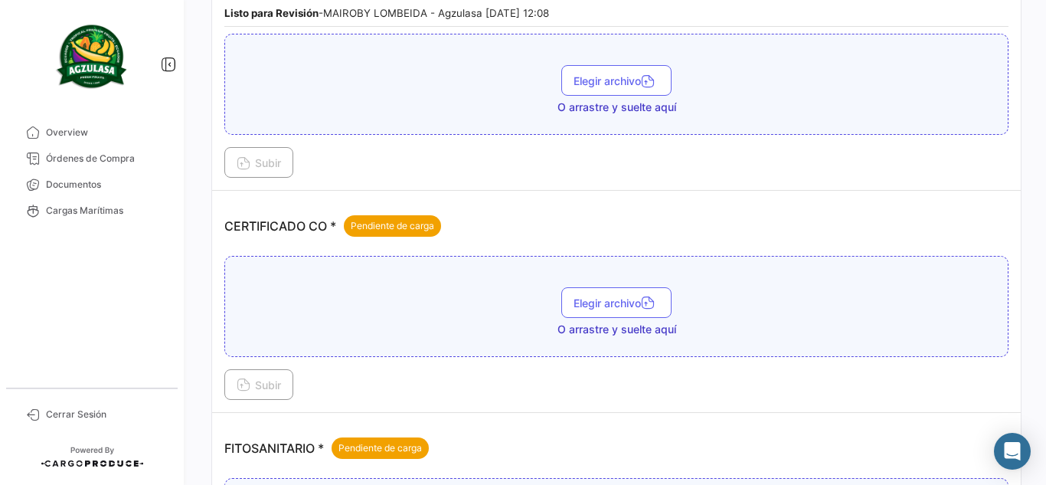
scroll to position [383, 0]
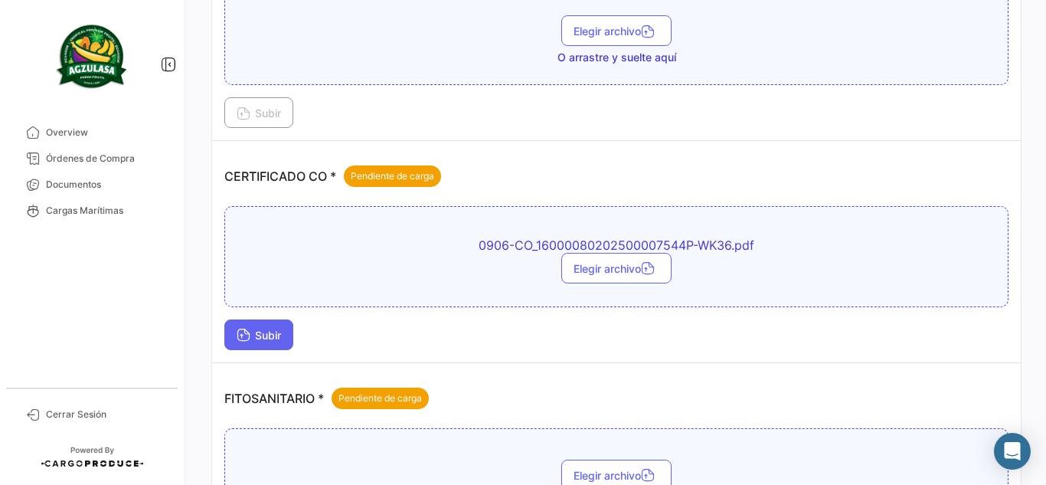
click at [261, 338] on span "Subir" at bounding box center [259, 335] width 44 height 13
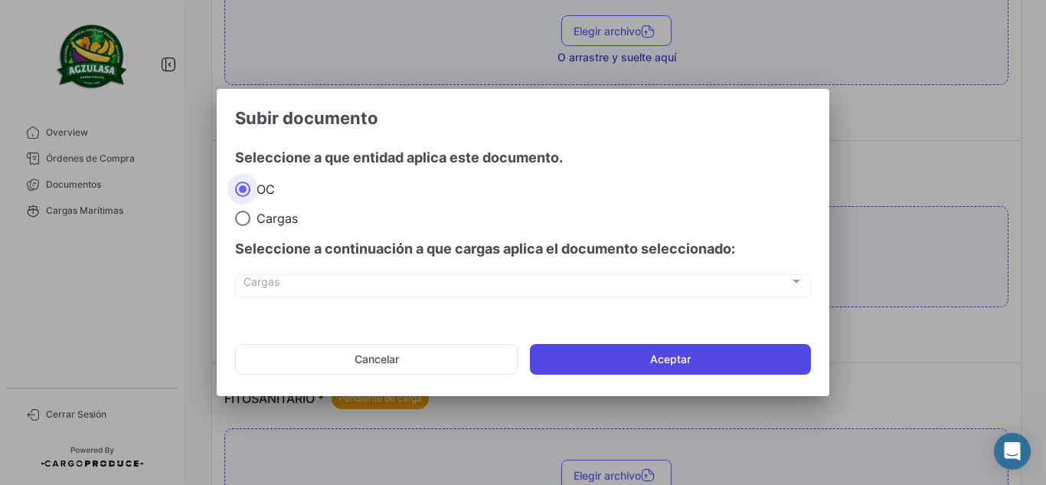
click at [726, 352] on button "Aceptar" at bounding box center [670, 359] width 281 height 31
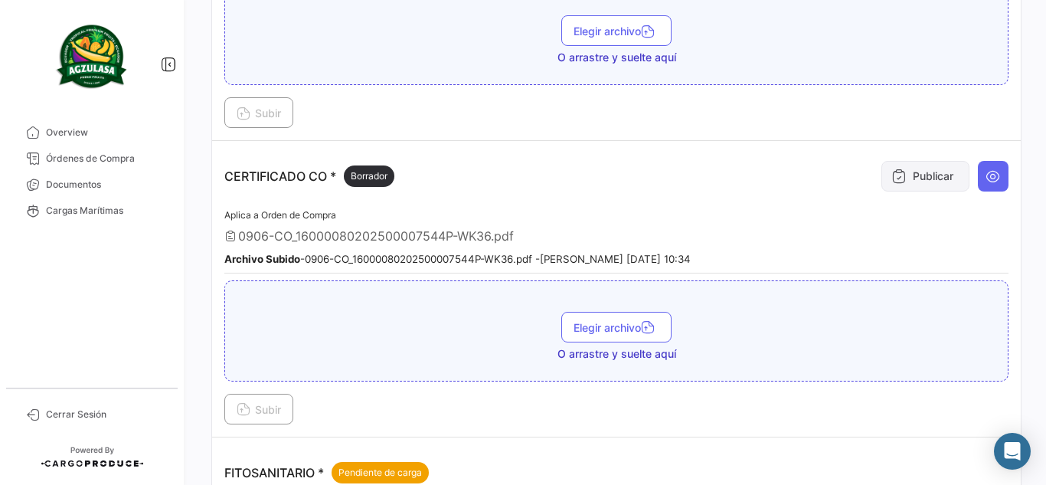
click at [905, 172] on button "Publicar" at bounding box center [926, 176] width 88 height 31
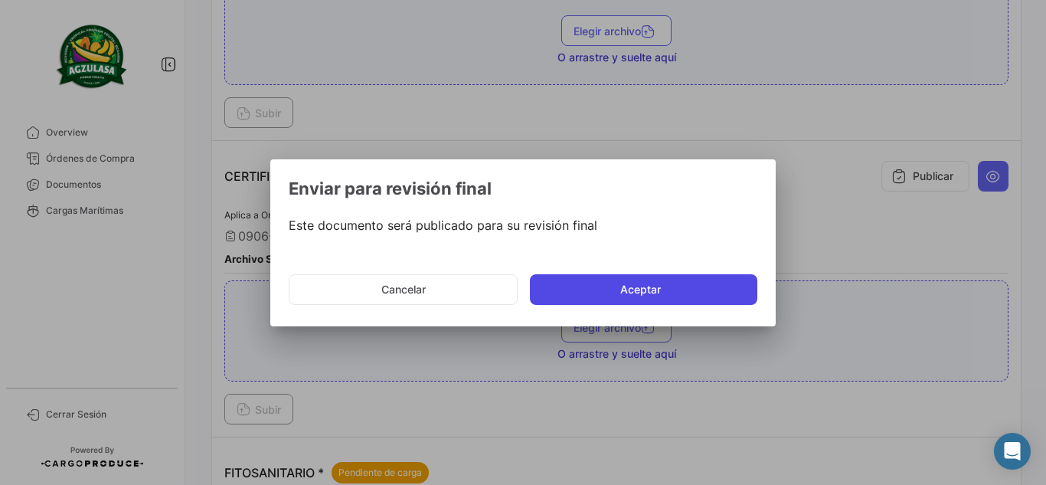
click at [631, 286] on button "Aceptar" at bounding box center [644, 289] width 228 height 31
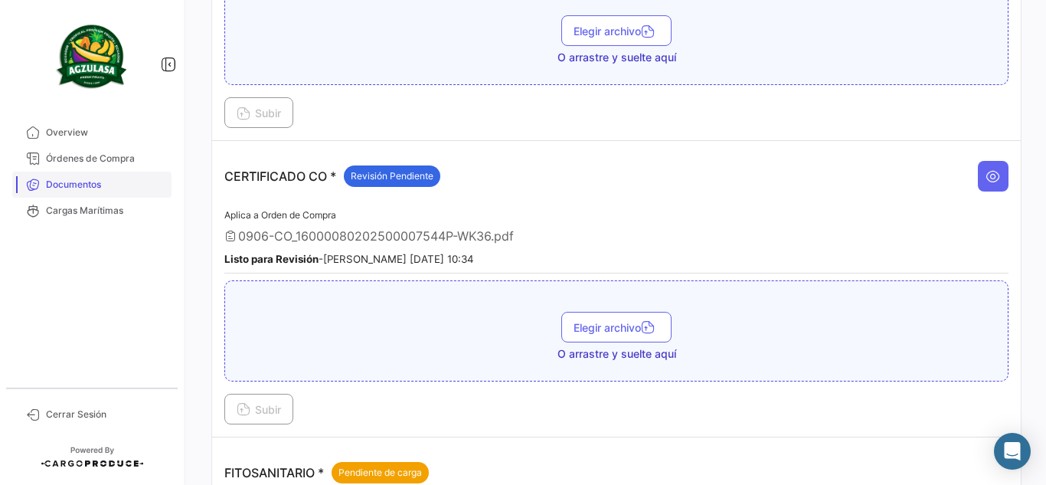
click at [145, 184] on span "Documentos" at bounding box center [106, 185] width 120 height 14
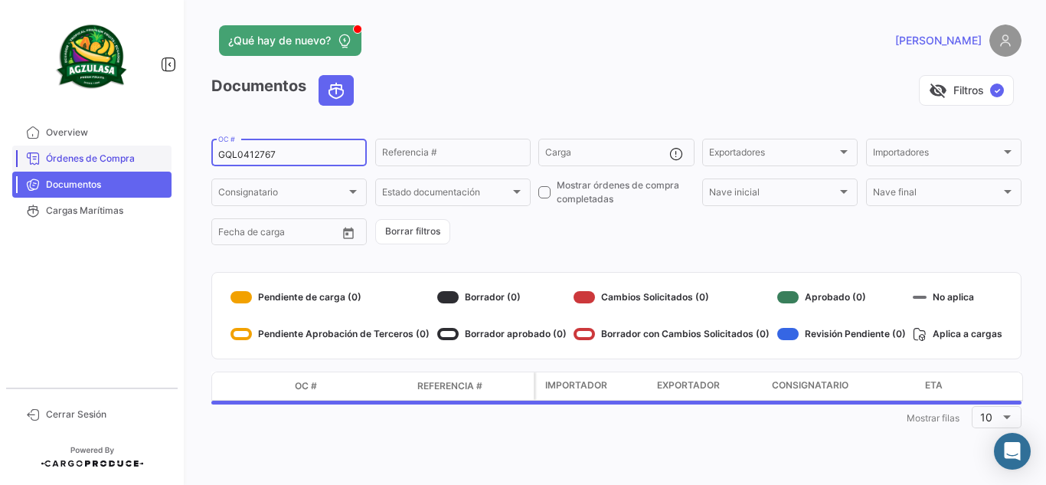
drag, startPoint x: 196, startPoint y: 156, endPoint x: 163, endPoint y: 150, distance: 33.4
click at [163, 150] on mat-sidenav-container "Overview Órdenes de Compra Documentos Cargas Marítimas Cerrar Sesión ¿Qué hay d…" at bounding box center [523, 242] width 1046 height 485
paste input "4"
type input "GQL0412747"
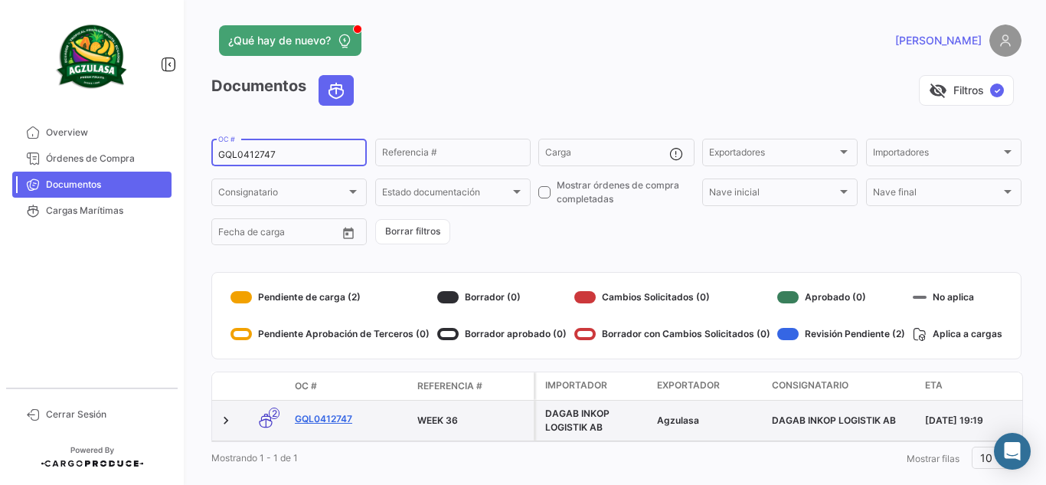
click at [340, 414] on link "GQL0412747" at bounding box center [350, 419] width 110 height 14
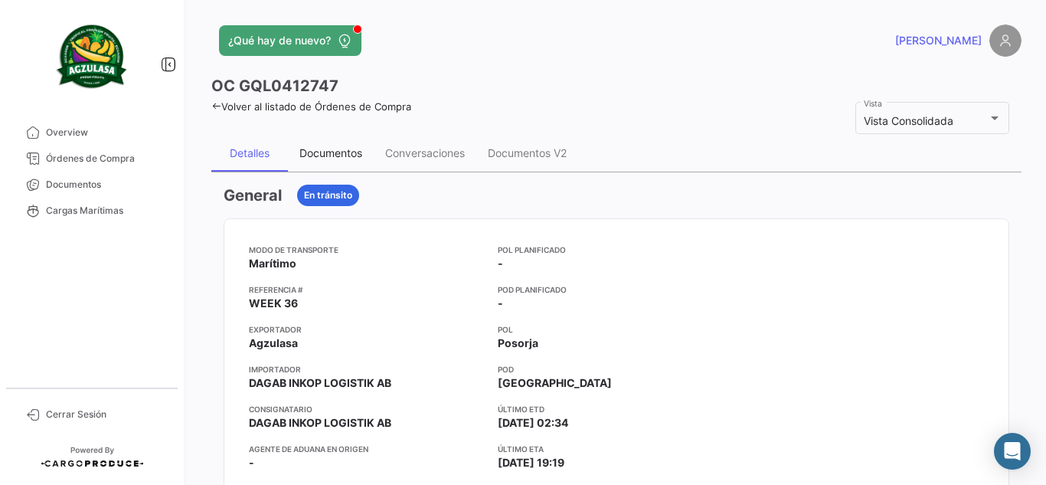
click at [335, 163] on div "Documentos" at bounding box center [331, 153] width 86 height 37
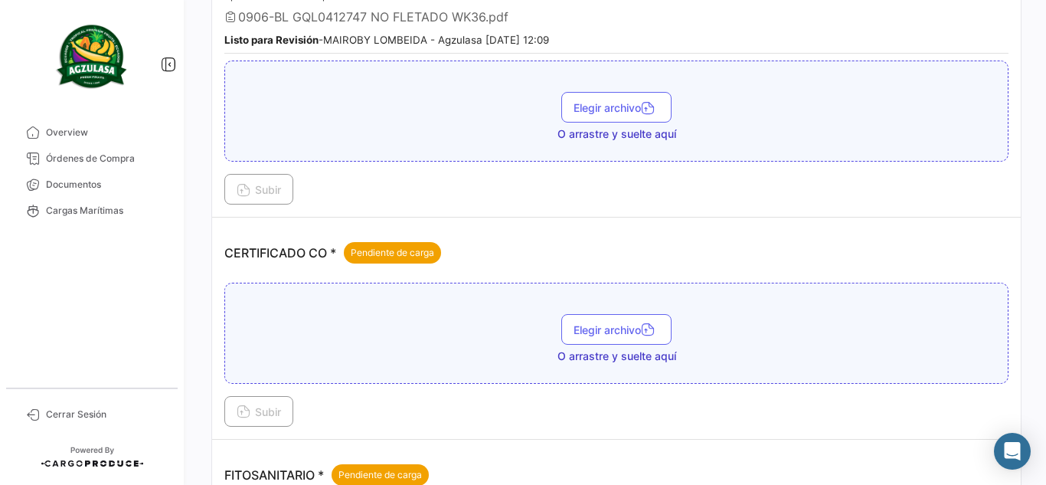
scroll to position [383, 0]
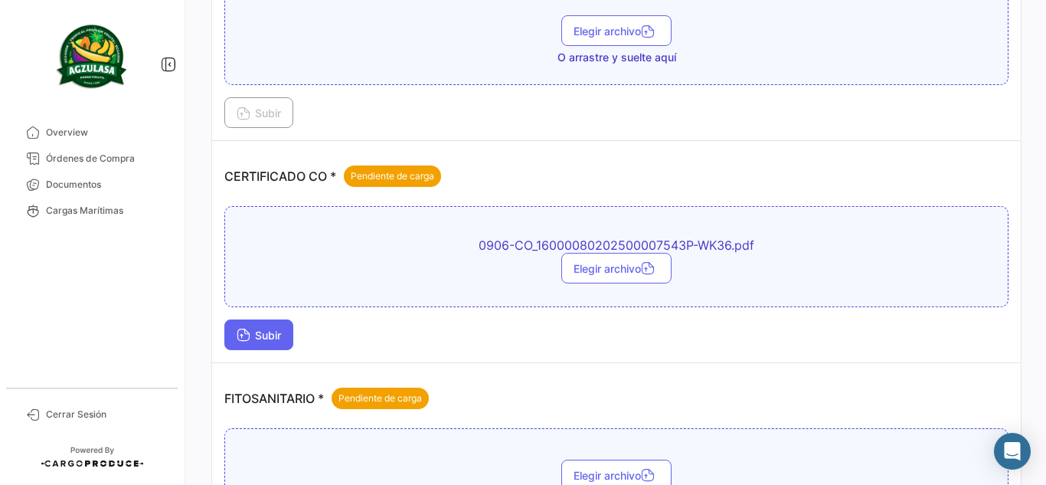
click at [270, 342] on button "Subir" at bounding box center [258, 334] width 69 height 31
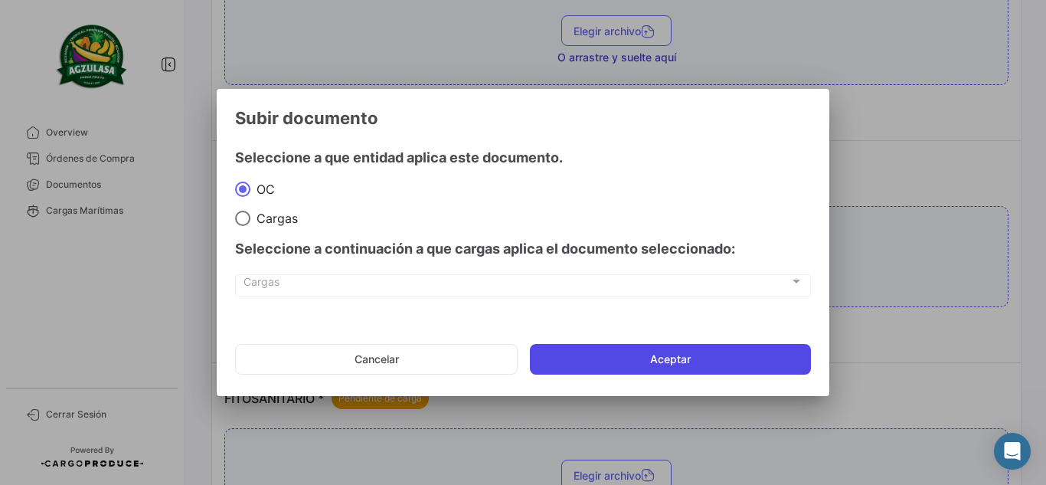
click at [717, 354] on button "Aceptar" at bounding box center [670, 359] width 281 height 31
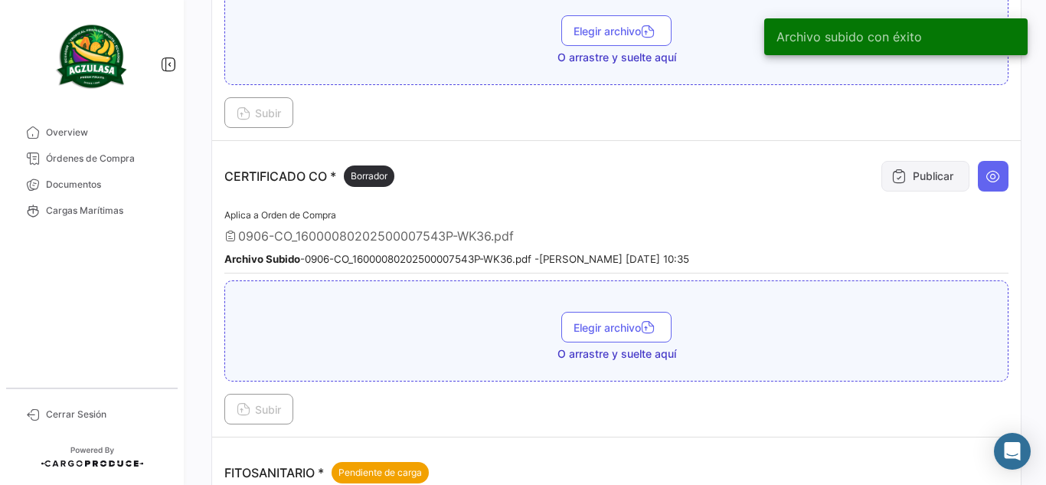
click at [892, 169] on icon at bounding box center [899, 176] width 15 height 15
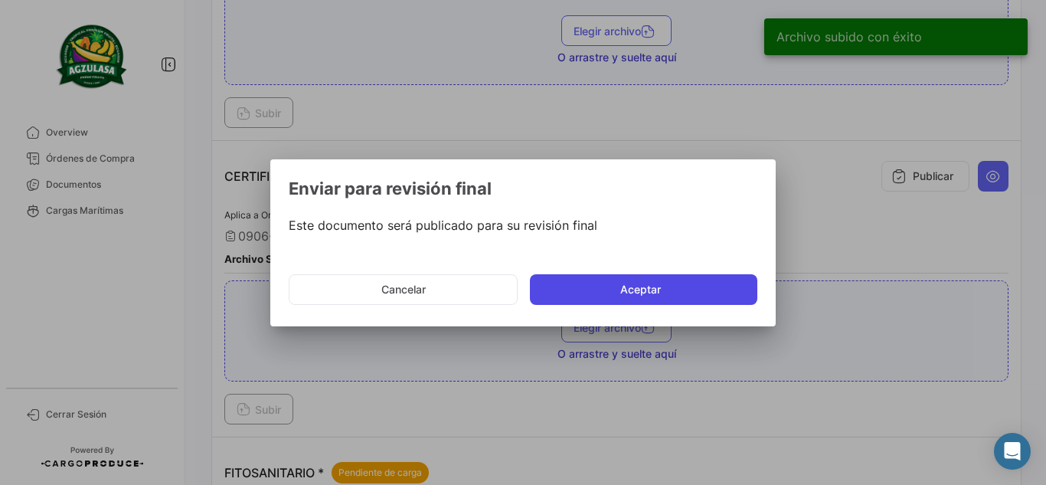
click at [588, 283] on button "Aceptar" at bounding box center [644, 289] width 228 height 31
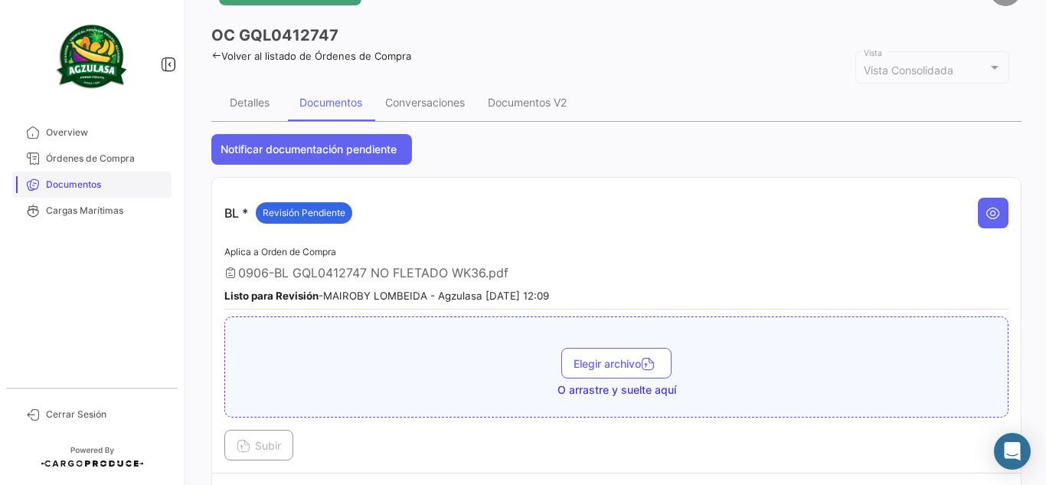
scroll to position [0, 0]
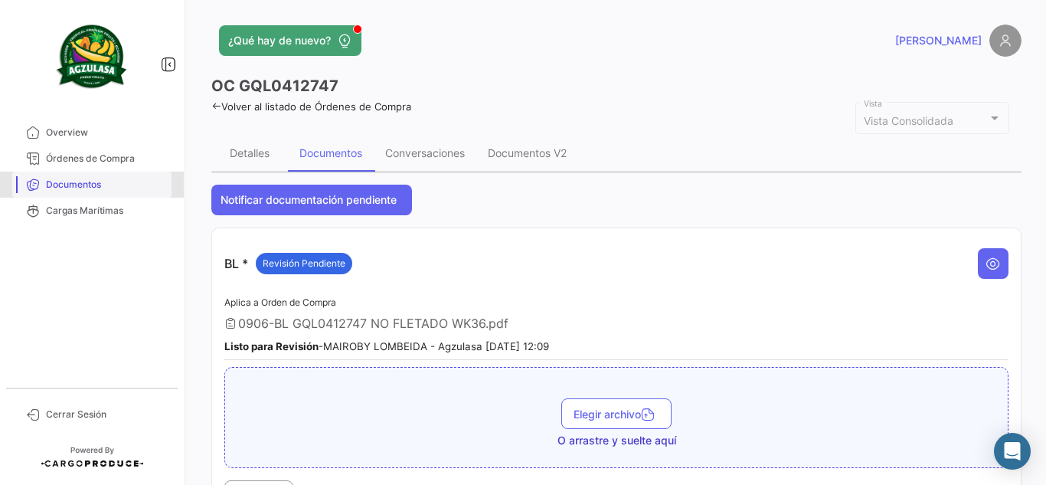
click at [70, 183] on span "Documentos" at bounding box center [106, 185] width 120 height 14
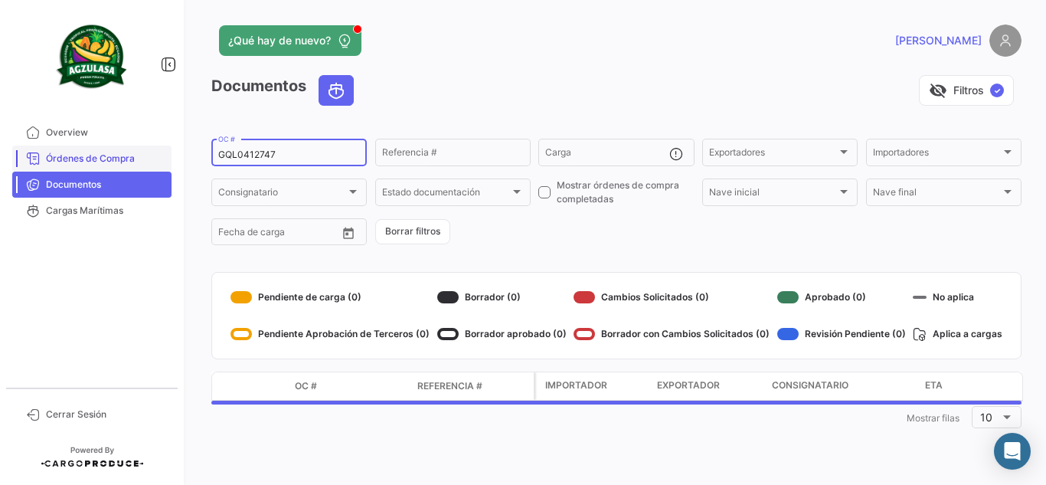
drag, startPoint x: 300, startPoint y: 156, endPoint x: 120, endPoint y: 150, distance: 180.9
click at [120, 151] on mat-sidenav-container "Overview Órdenes de Compra Documentos Cargas Marítimas Cerrar Sesión ¿Qué hay d…" at bounding box center [523, 242] width 1046 height 485
click at [542, 60] on app-header "¿Qué hay de nuevo? [PERSON_NAME]" at bounding box center [616, 50] width 810 height 51
